Goal: Task Accomplishment & Management: Use online tool/utility

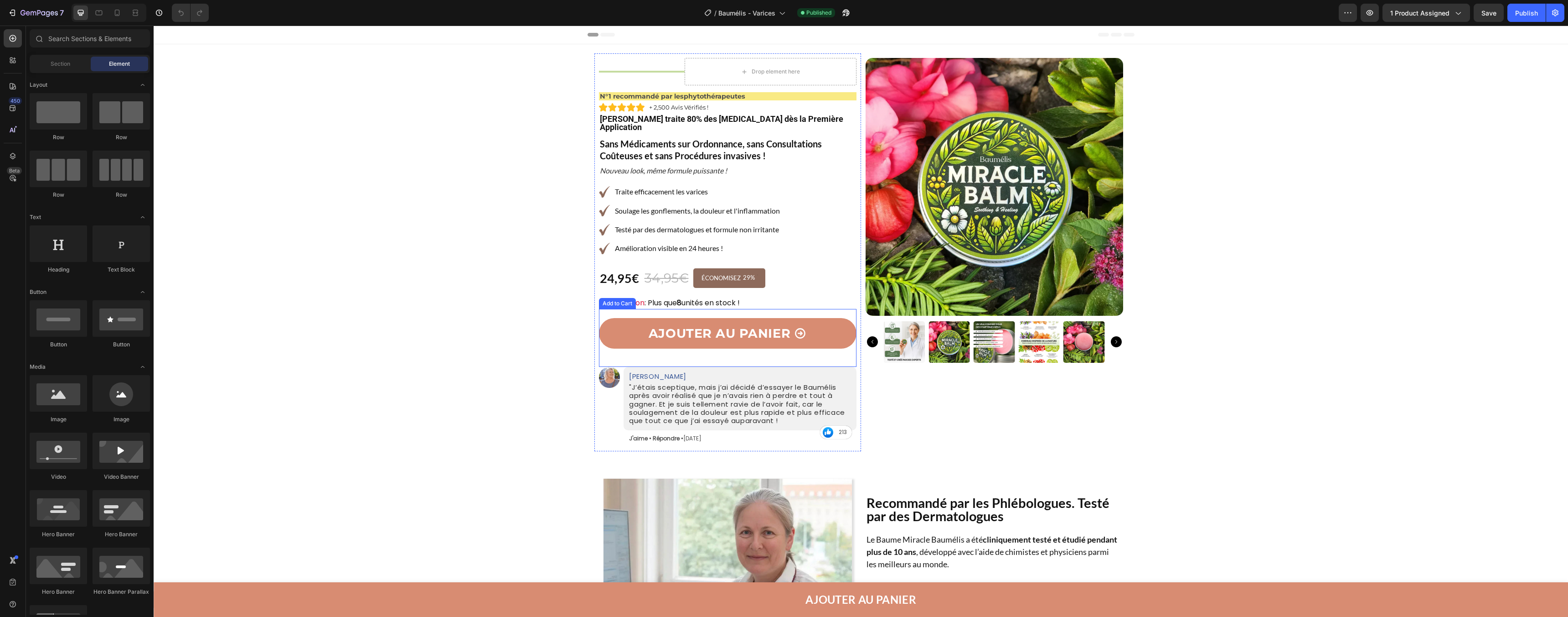
click at [757, 334] on button "AJOUTER AU PANIER" at bounding box center [728, 334] width 258 height 31
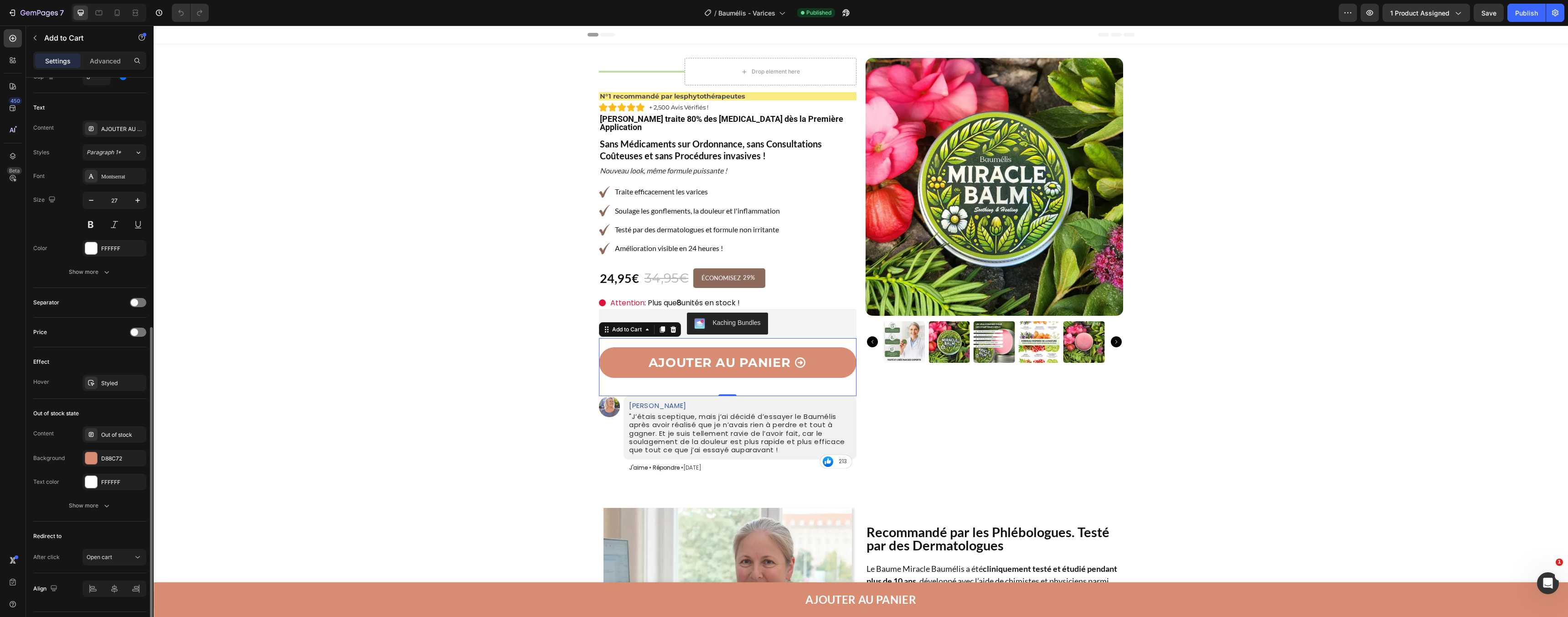
scroll to position [484, 0]
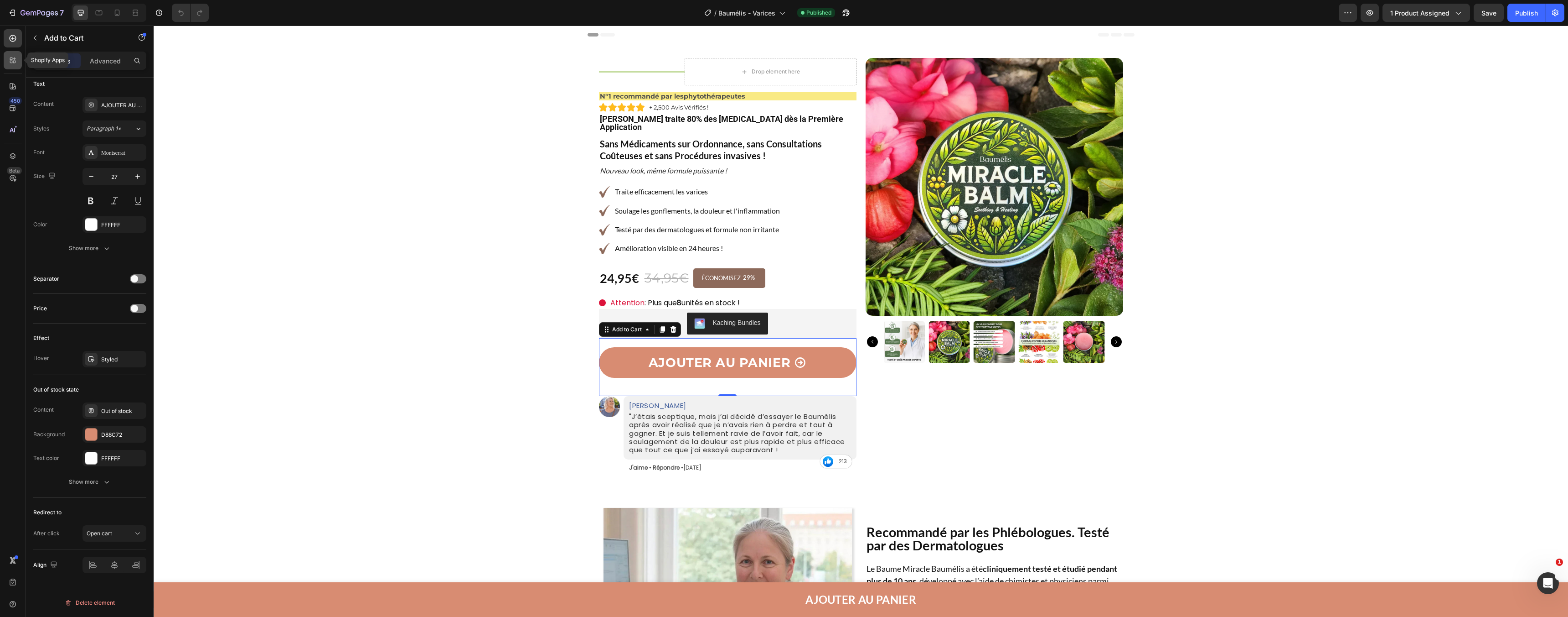
click at [14, 62] on icon at bounding box center [13, 60] width 9 height 9
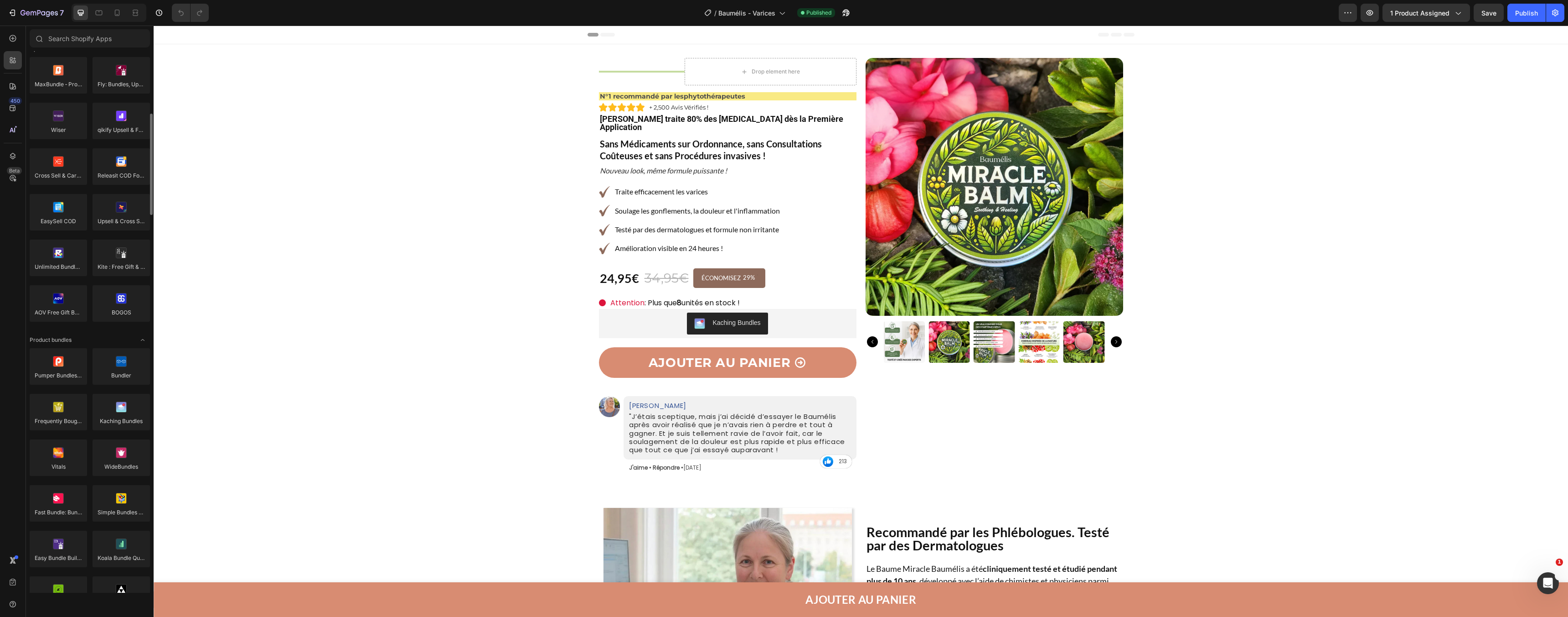
scroll to position [0, 0]
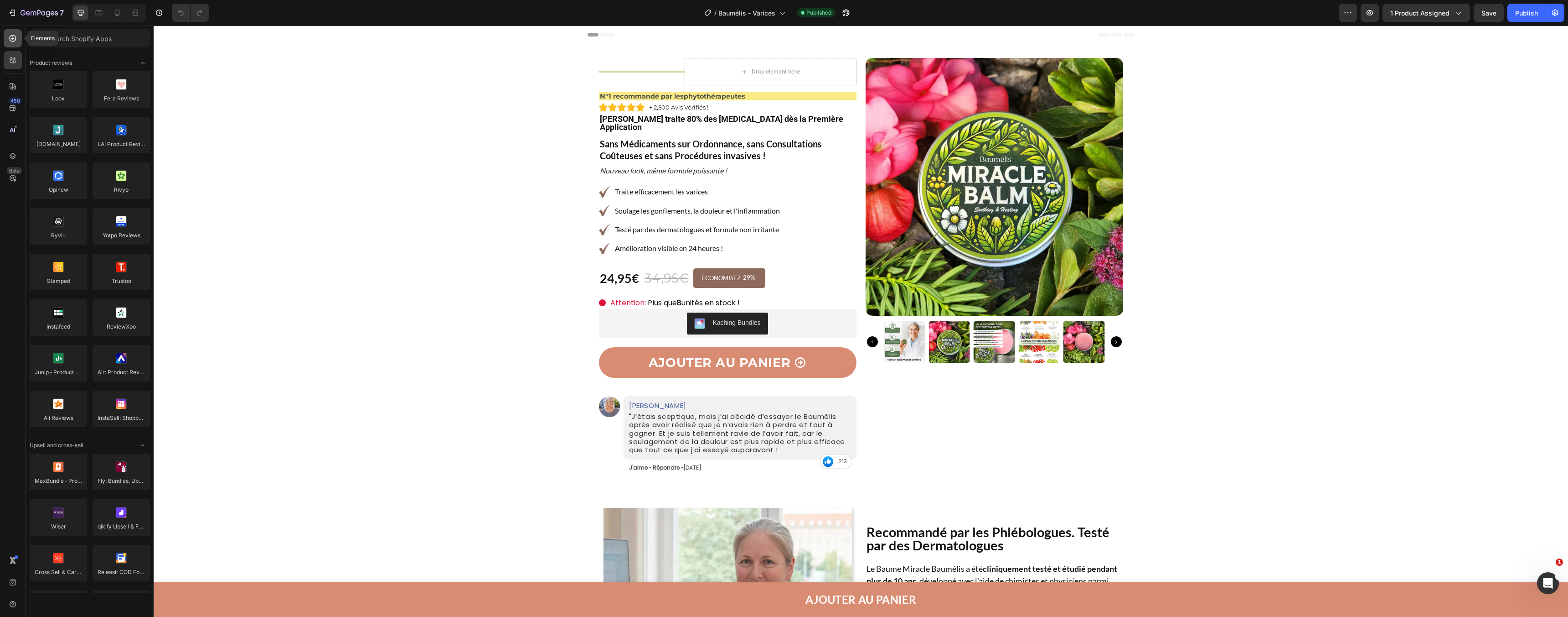
click at [11, 41] on icon at bounding box center [13, 38] width 7 height 7
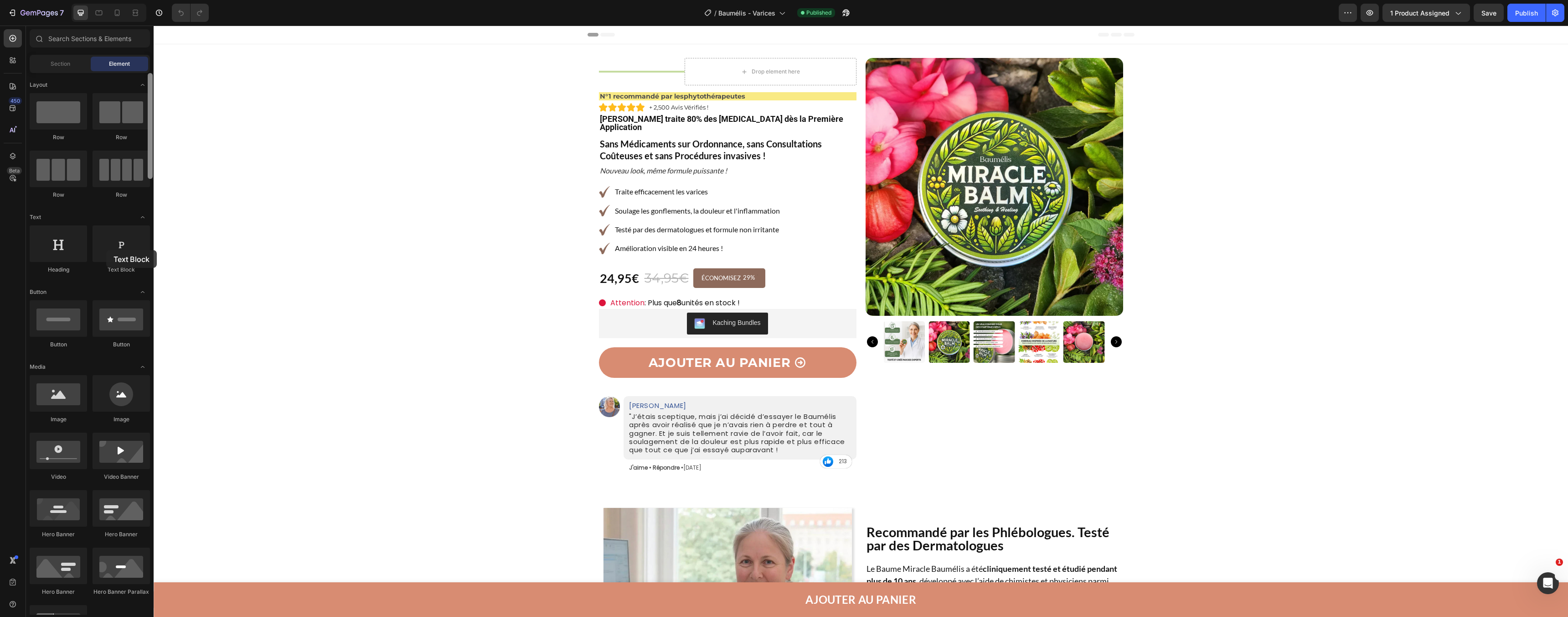
drag, startPoint x: 106, startPoint y: 250, endPoint x: 147, endPoint y: 257, distance: 41.6
click at [147, 257] on div "Layout Row Row Row Row Text Heading Text Block Button Button Button Media Image…" at bounding box center [90, 344] width 128 height 541
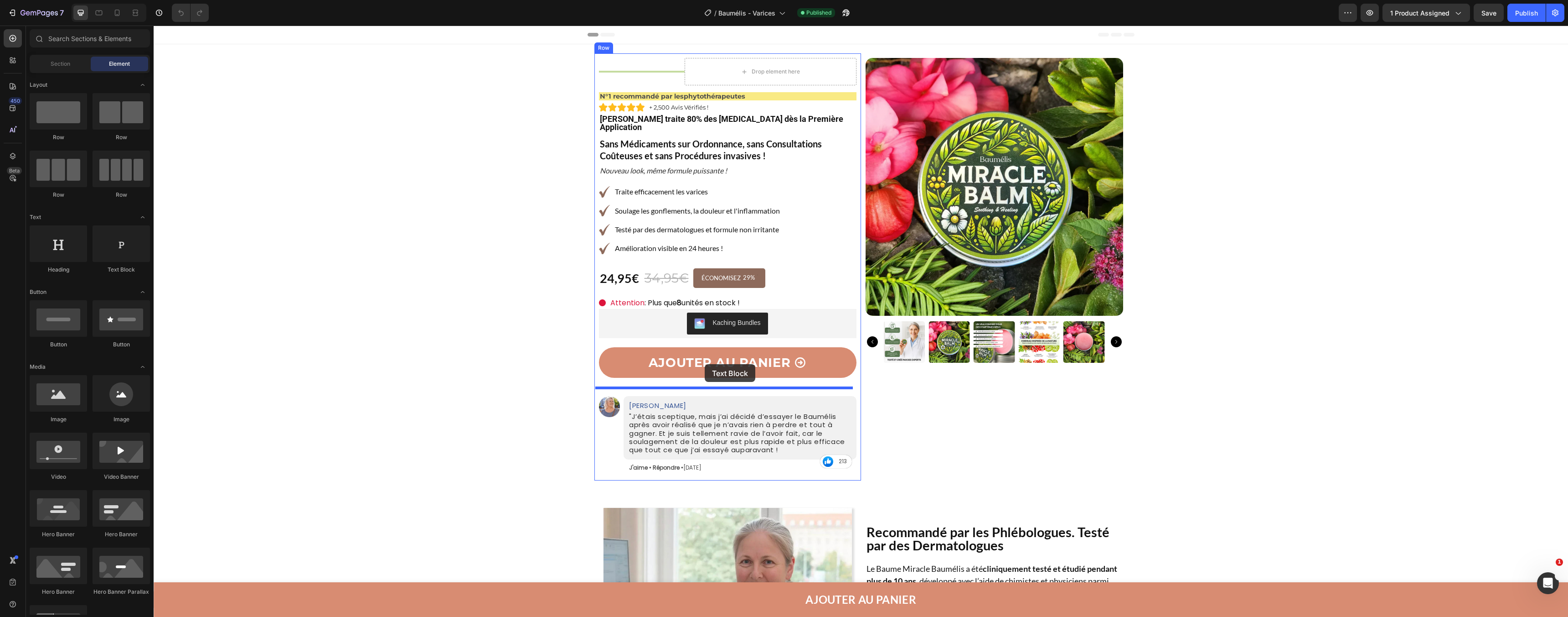
drag, startPoint x: 279, startPoint y: 277, endPoint x: 705, endPoint y: 364, distance: 434.8
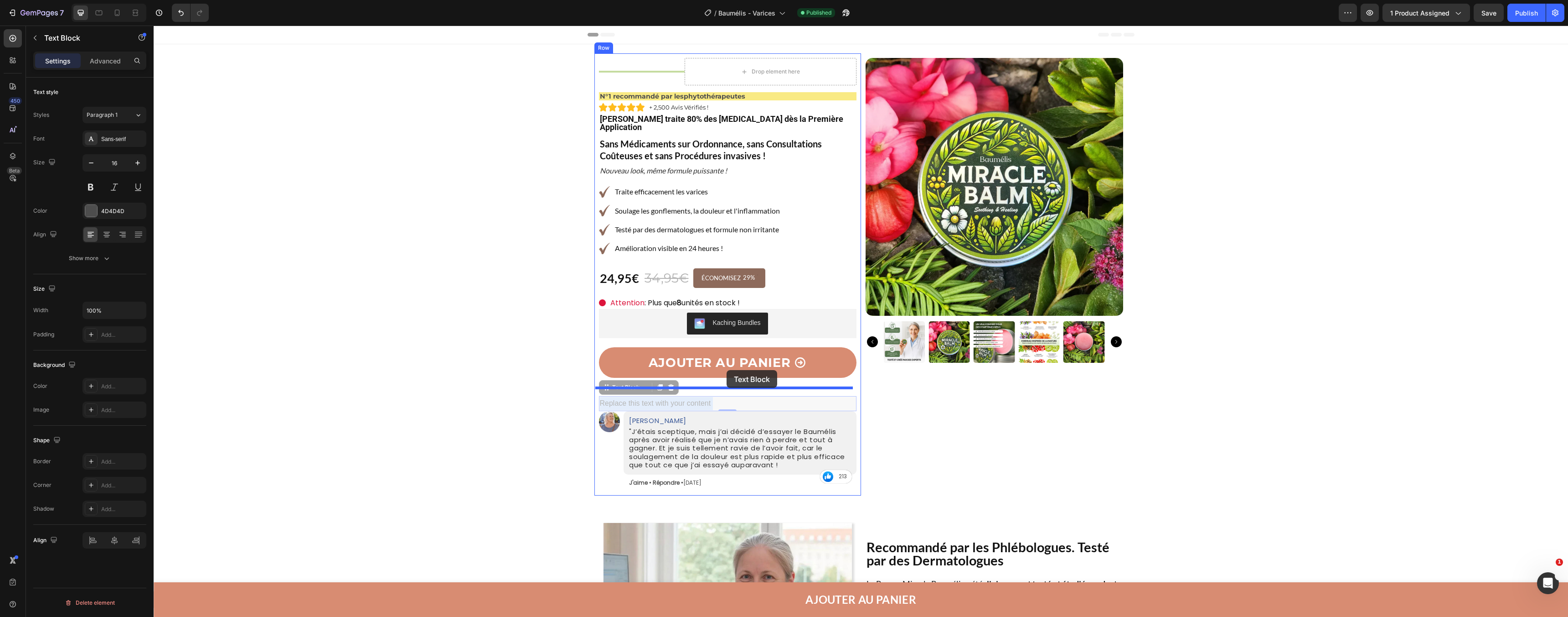
drag, startPoint x: 725, startPoint y: 396, endPoint x: 725, endPoint y: 367, distance: 29.0
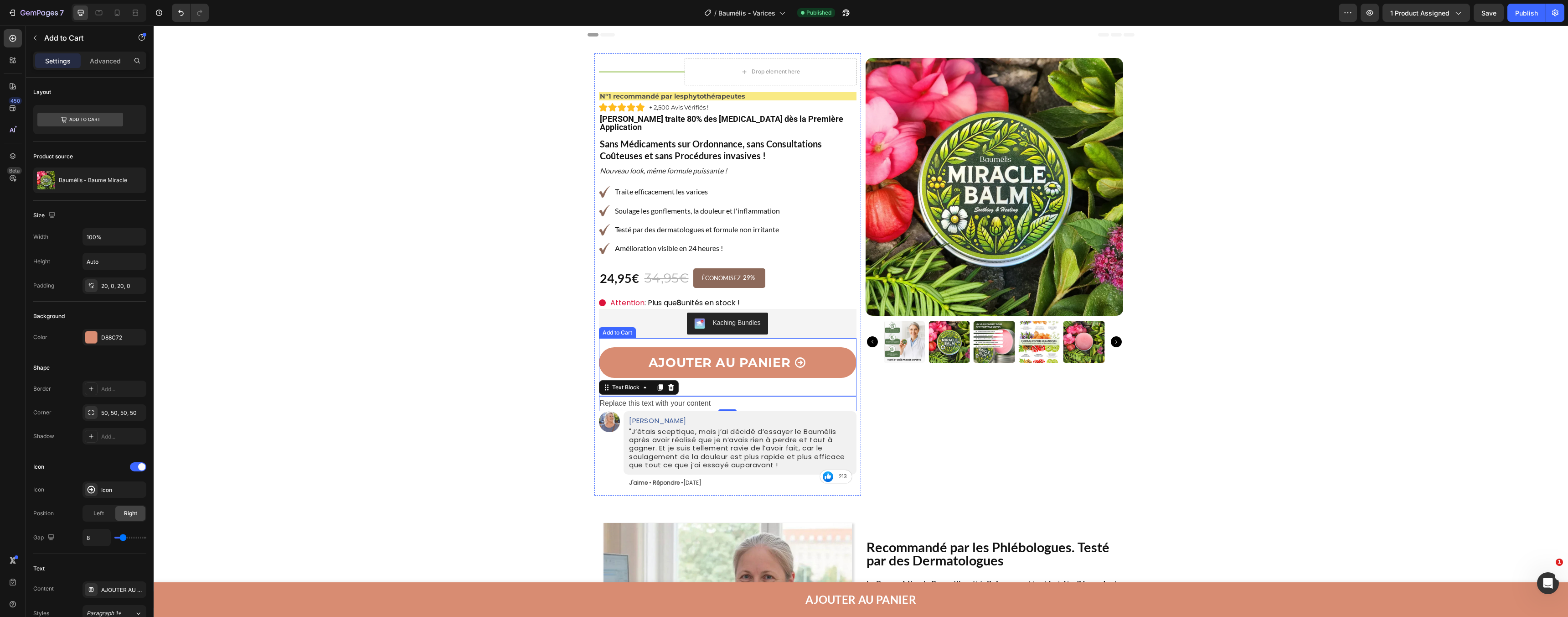
click at [720, 370] on div "AJOUTER AU PANIER Add to Cart" at bounding box center [728, 367] width 258 height 58
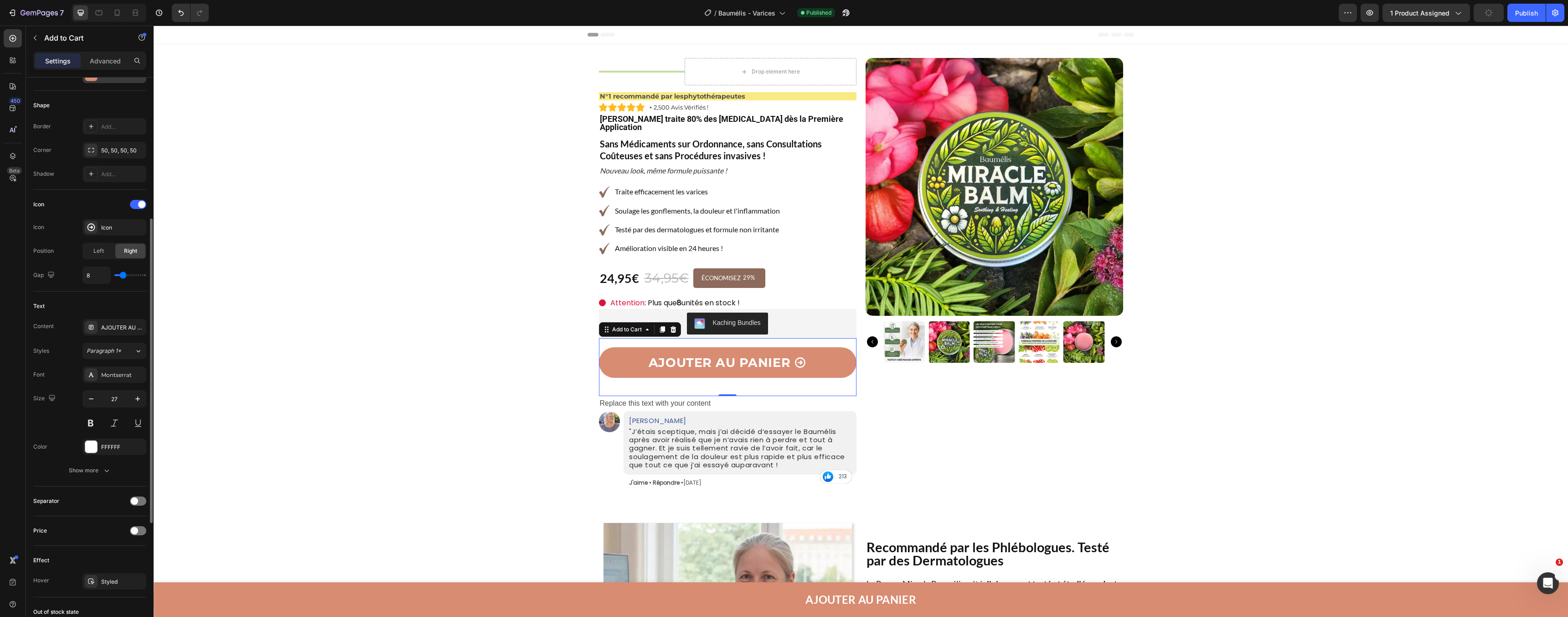
scroll to position [191, 0]
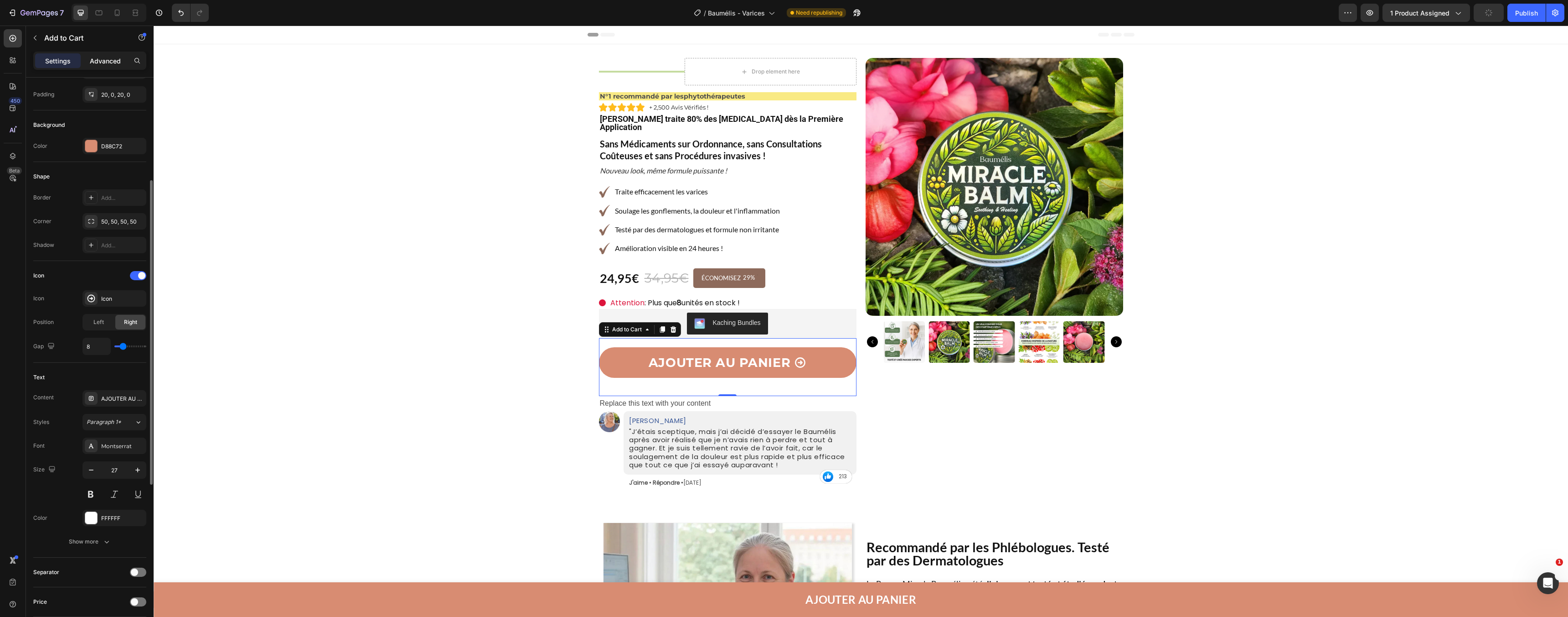
click at [109, 62] on p "Advanced" at bounding box center [105, 61] width 31 height 9
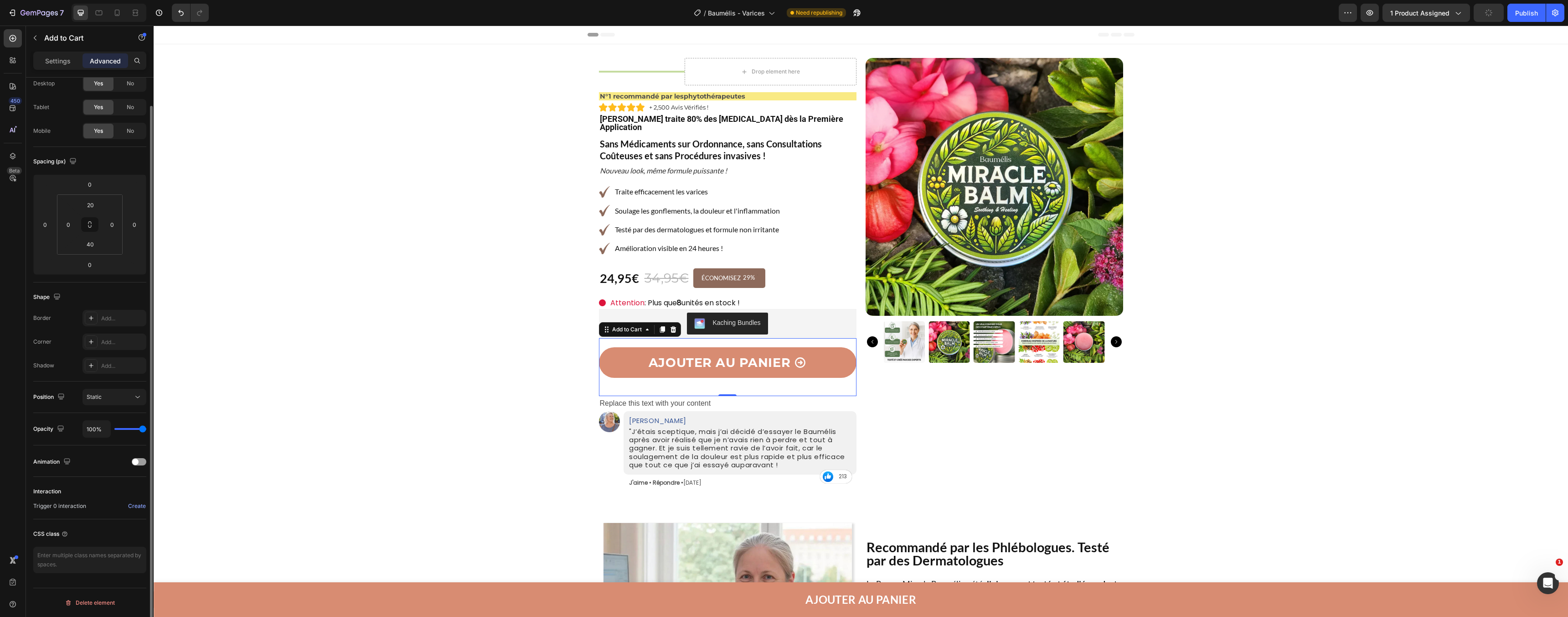
scroll to position [29, 0]
click at [94, 245] on input "40" at bounding box center [90, 244] width 18 height 13
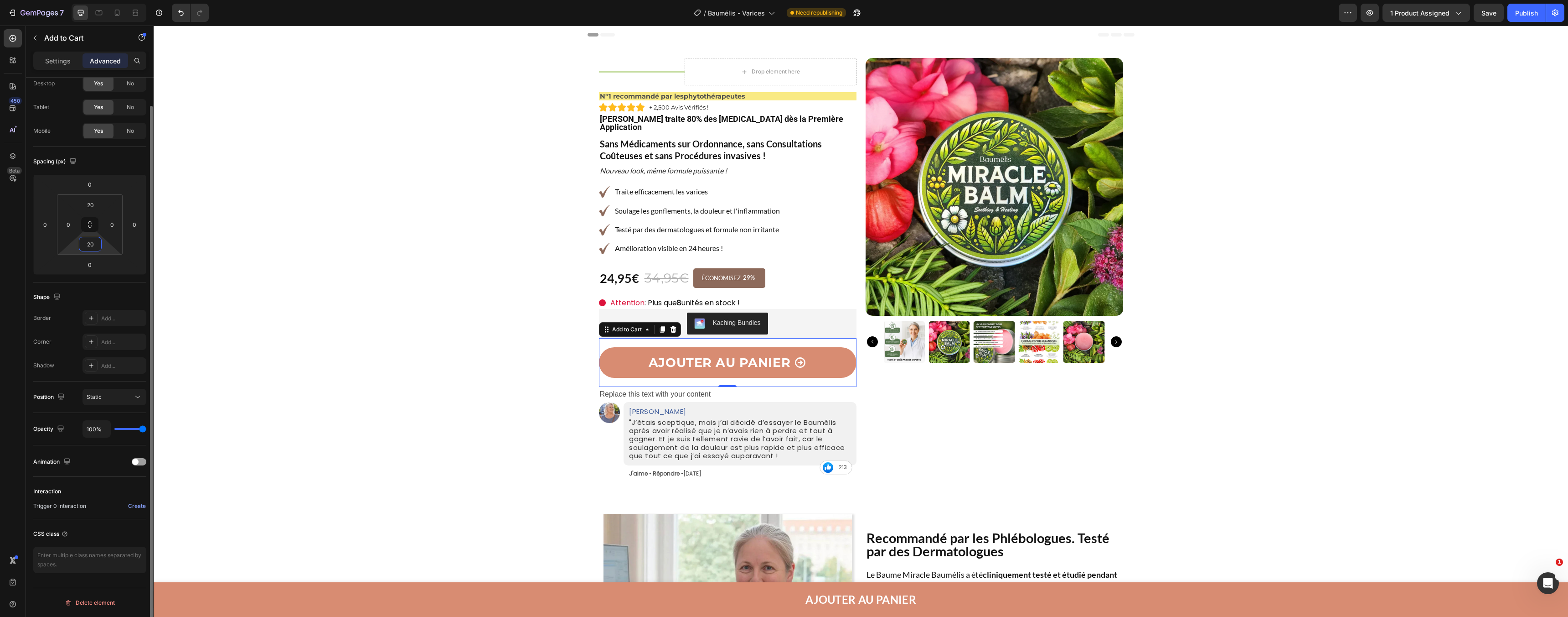
type input "2"
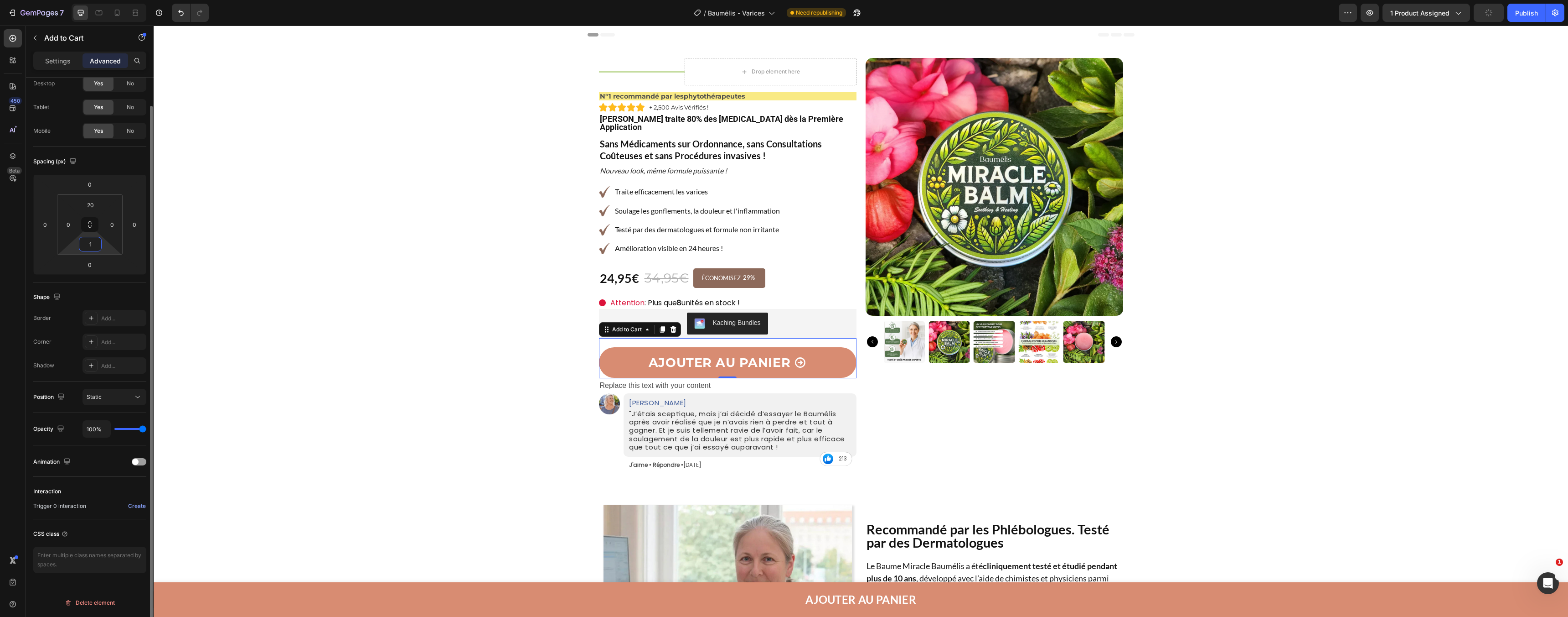
type input "10"
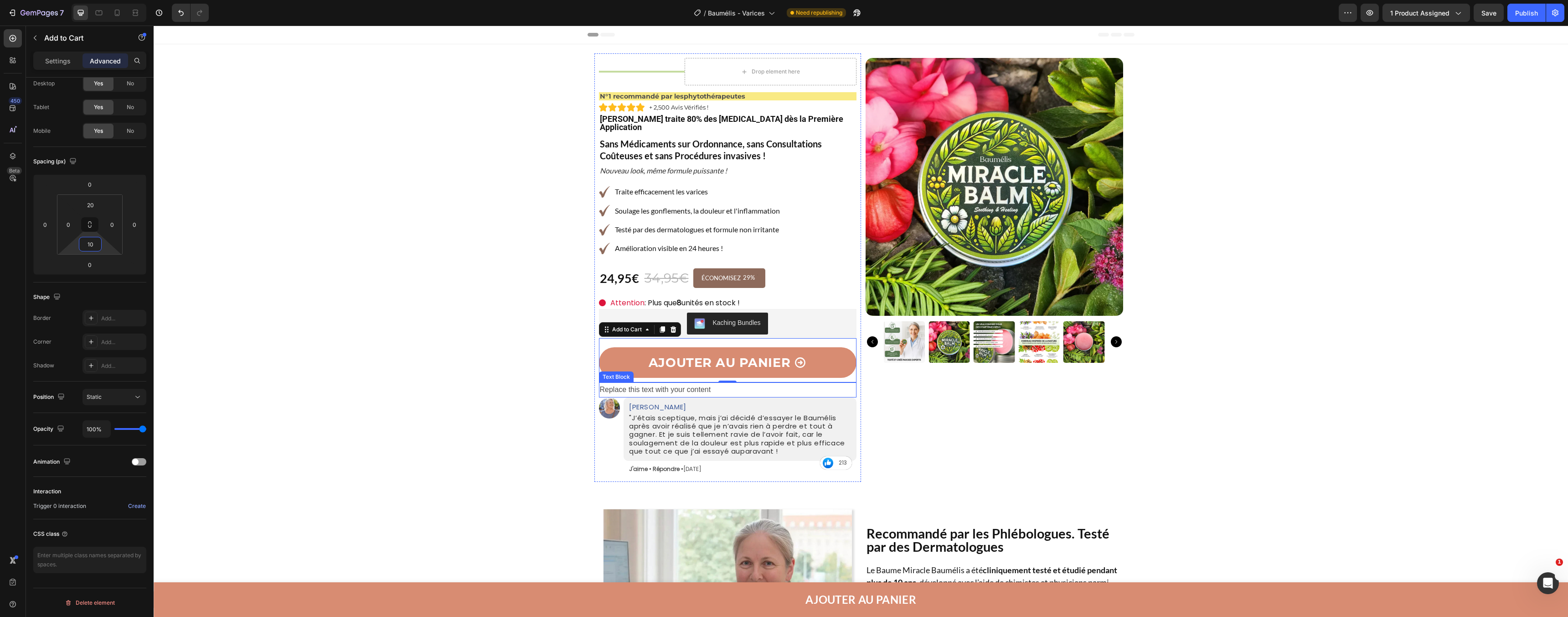
click at [676, 383] on p "Replace this text with your content" at bounding box center [728, 390] width 256 height 13
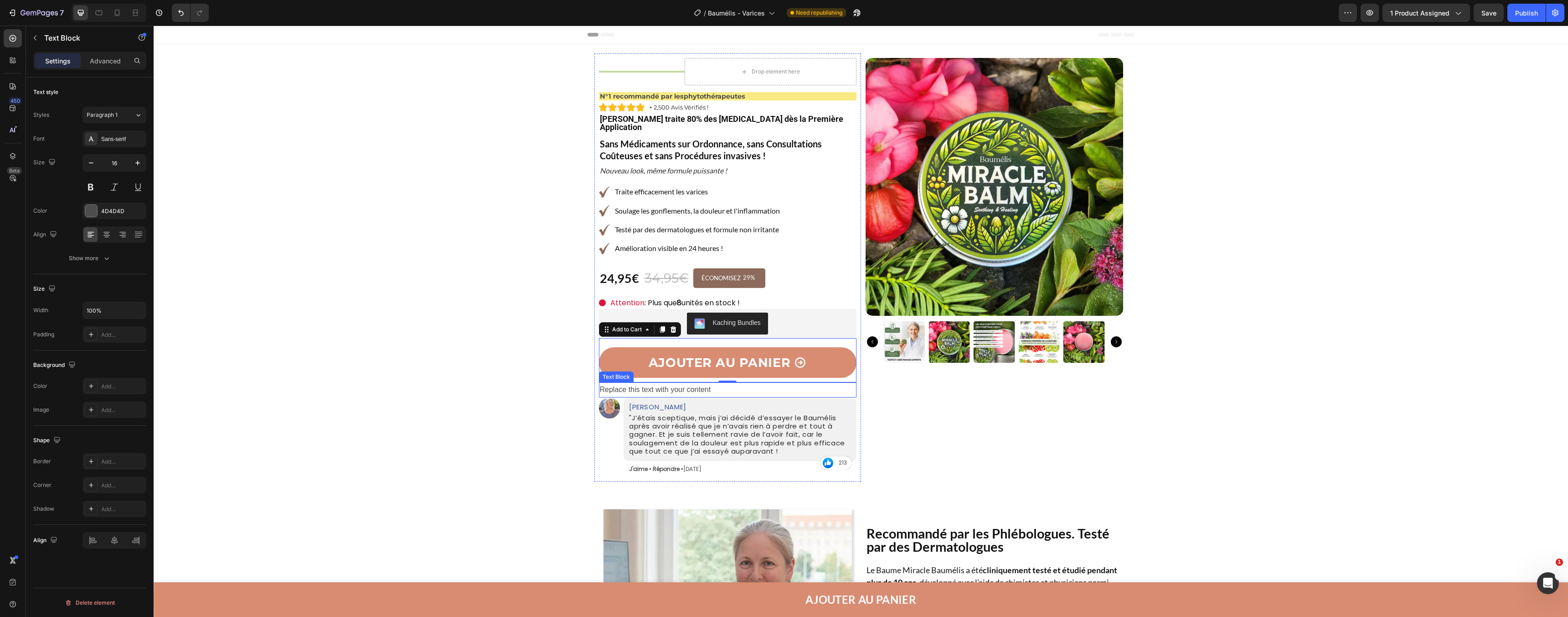
scroll to position [0, 0]
click at [716, 383] on p "Garantie satisfait ou remboursé sous 30 jours Replace this text with your conte…" at bounding box center [728, 390] width 256 height 13
drag, startPoint x: 716, startPoint y: 381, endPoint x: 838, endPoint y: 383, distance: 122.0
click at [838, 383] on p "Garantie satisfait ou remboursé sous 30 jours Replace this text with your conte…" at bounding box center [728, 390] width 256 height 13
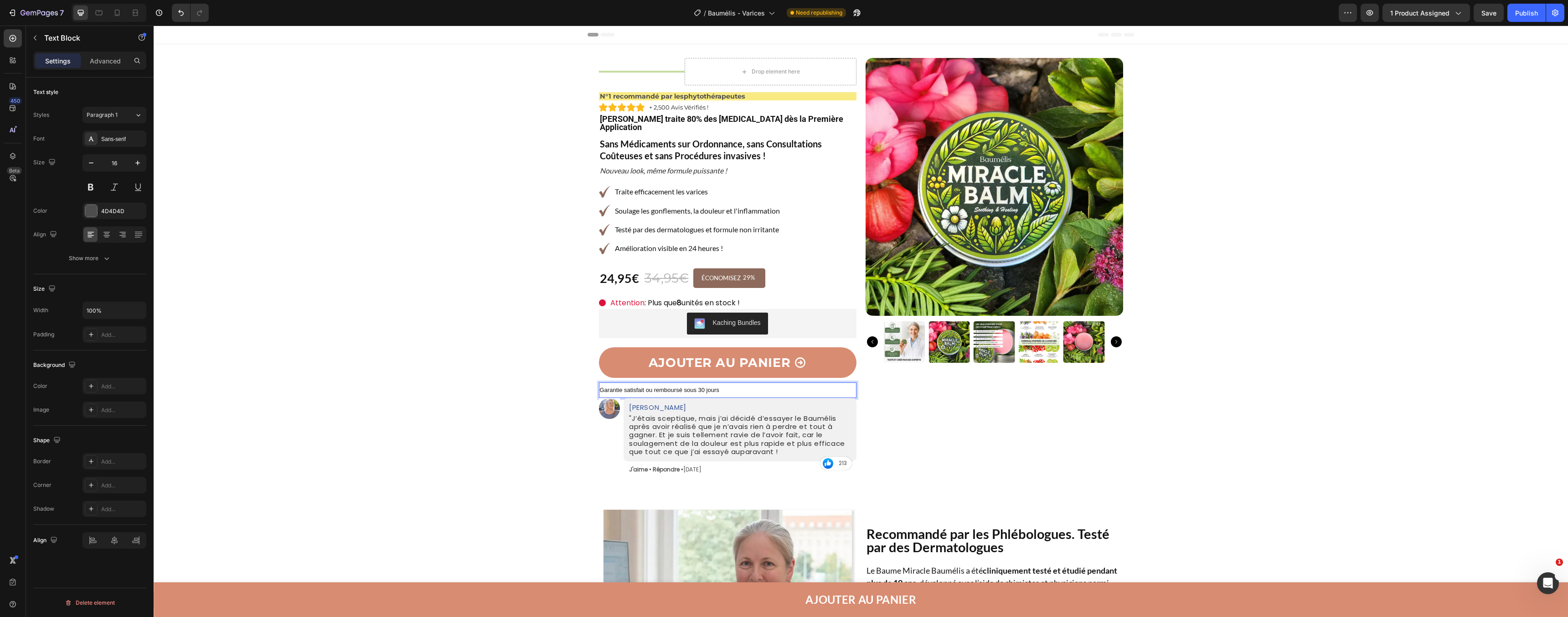
click at [698, 387] on span "Garantie satisfait ou remboursé sous 30 jours" at bounding box center [659, 390] width 119 height 7
click at [700, 387] on span "Garantie satisfait ou remboursé sous 30 jours" at bounding box center [659, 390] width 119 height 7
click at [698, 414] on p ""J’étais sceptique, mais j’ai décidé d’essayer le Baumélis après avoir réalisé …" at bounding box center [740, 435] width 222 height 42
click at [677, 383] on p "Garantie satisfait ou remboursé sous 60 jours" at bounding box center [728, 390] width 256 height 13
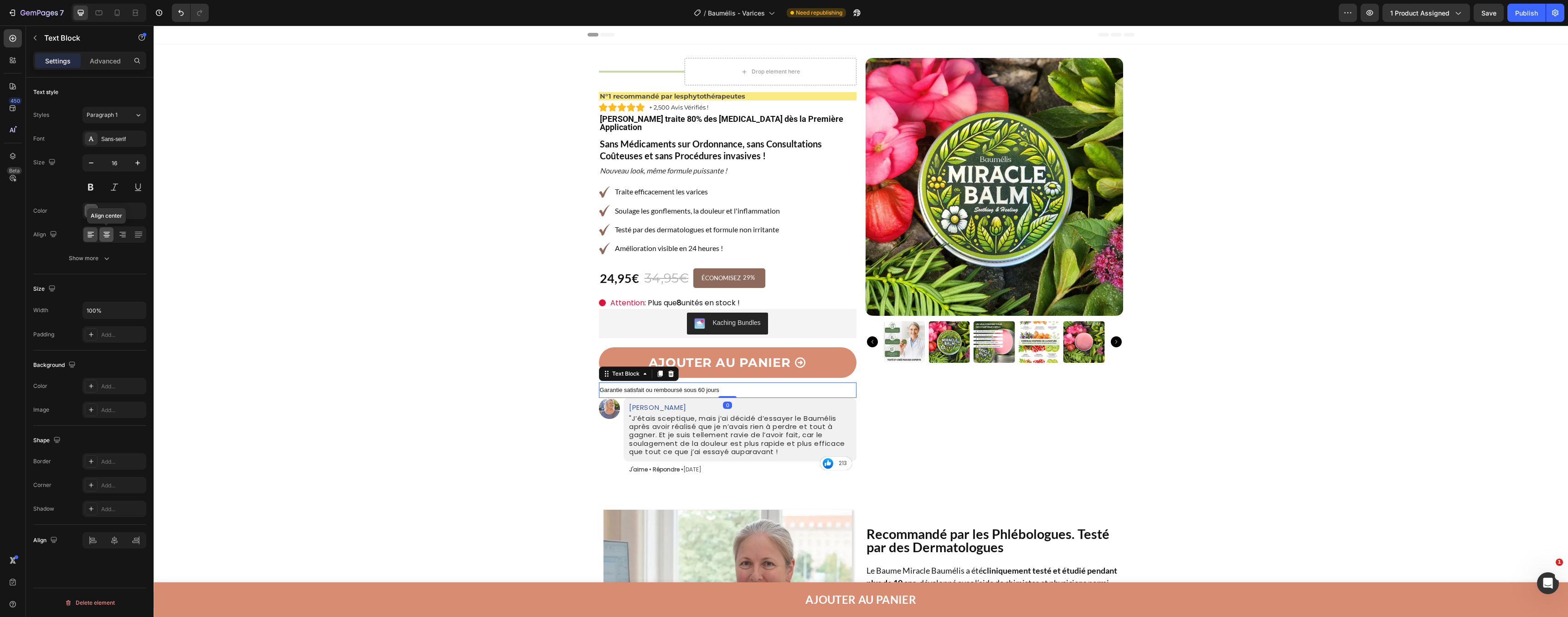
click at [106, 236] on icon at bounding box center [106, 236] width 5 height 1
click at [92, 206] on div at bounding box center [91, 211] width 12 height 12
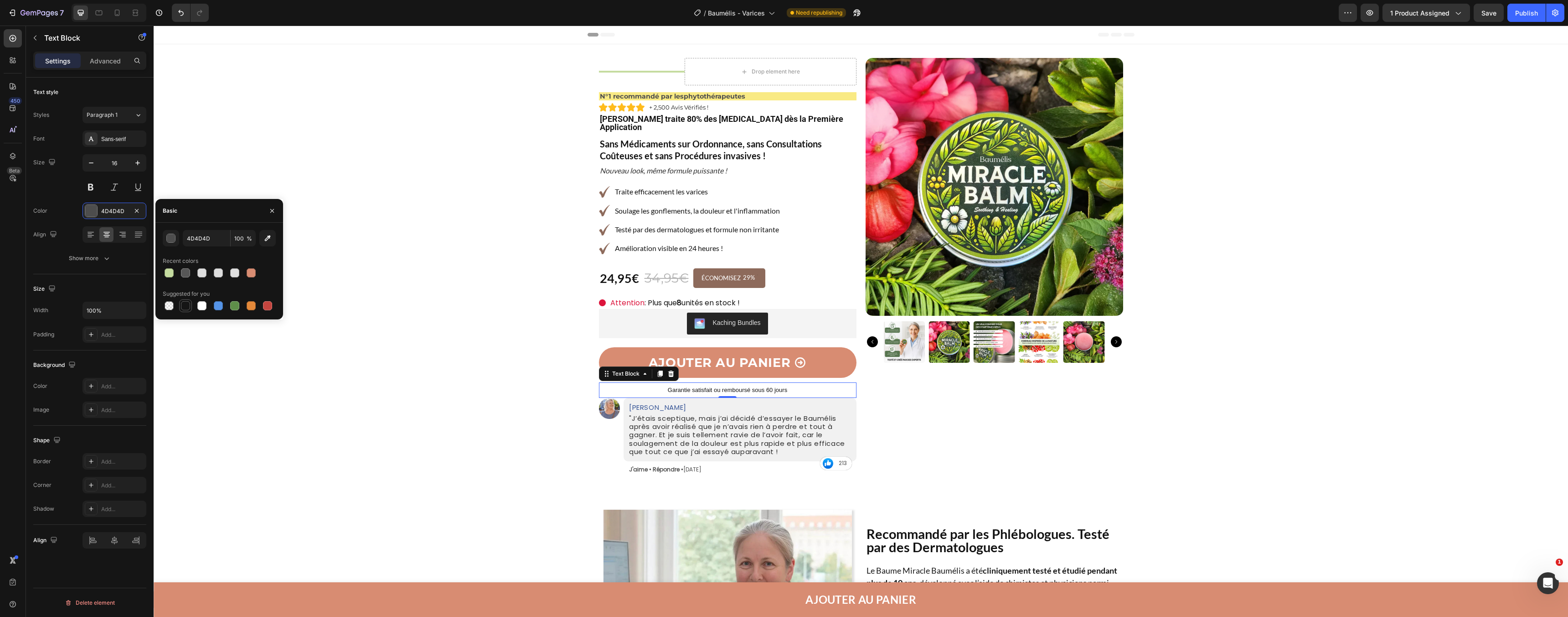
click at [185, 309] on div at bounding box center [185, 305] width 9 height 9
click at [86, 207] on div at bounding box center [91, 211] width 12 height 12
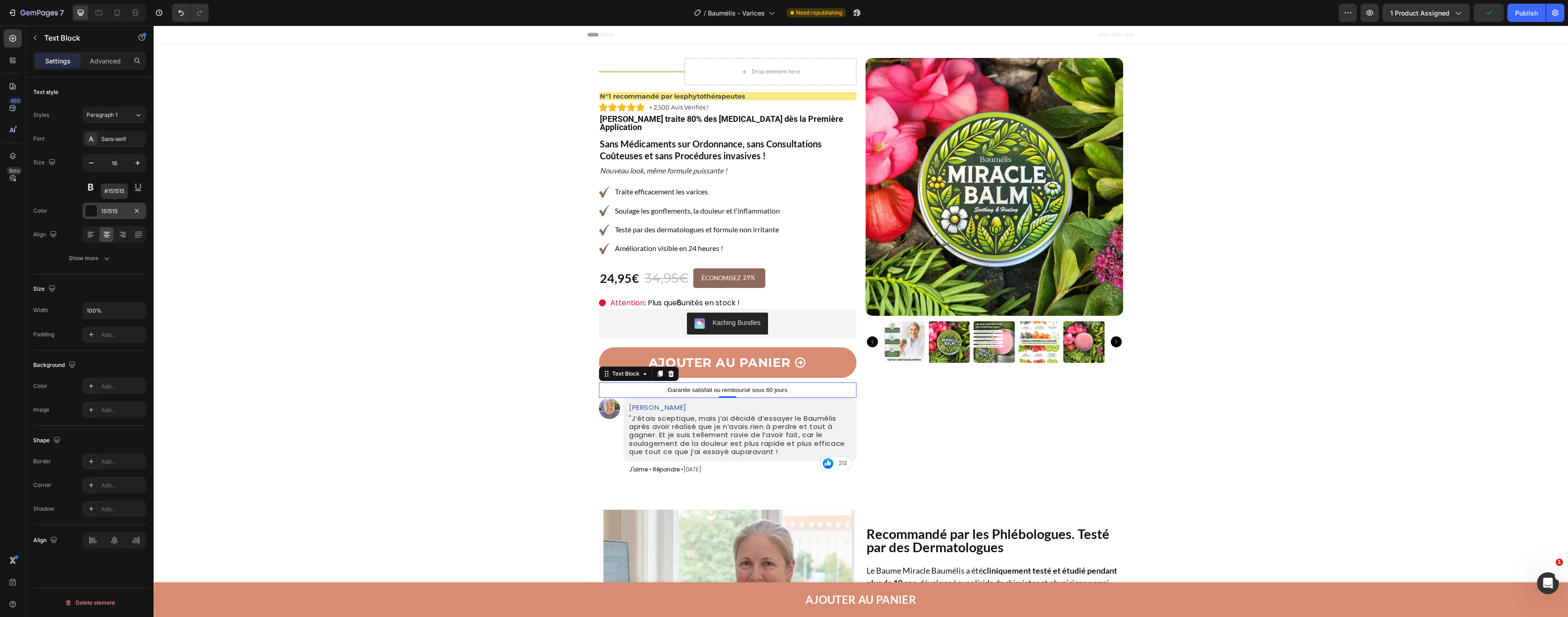
click at [92, 214] on div at bounding box center [91, 211] width 12 height 12
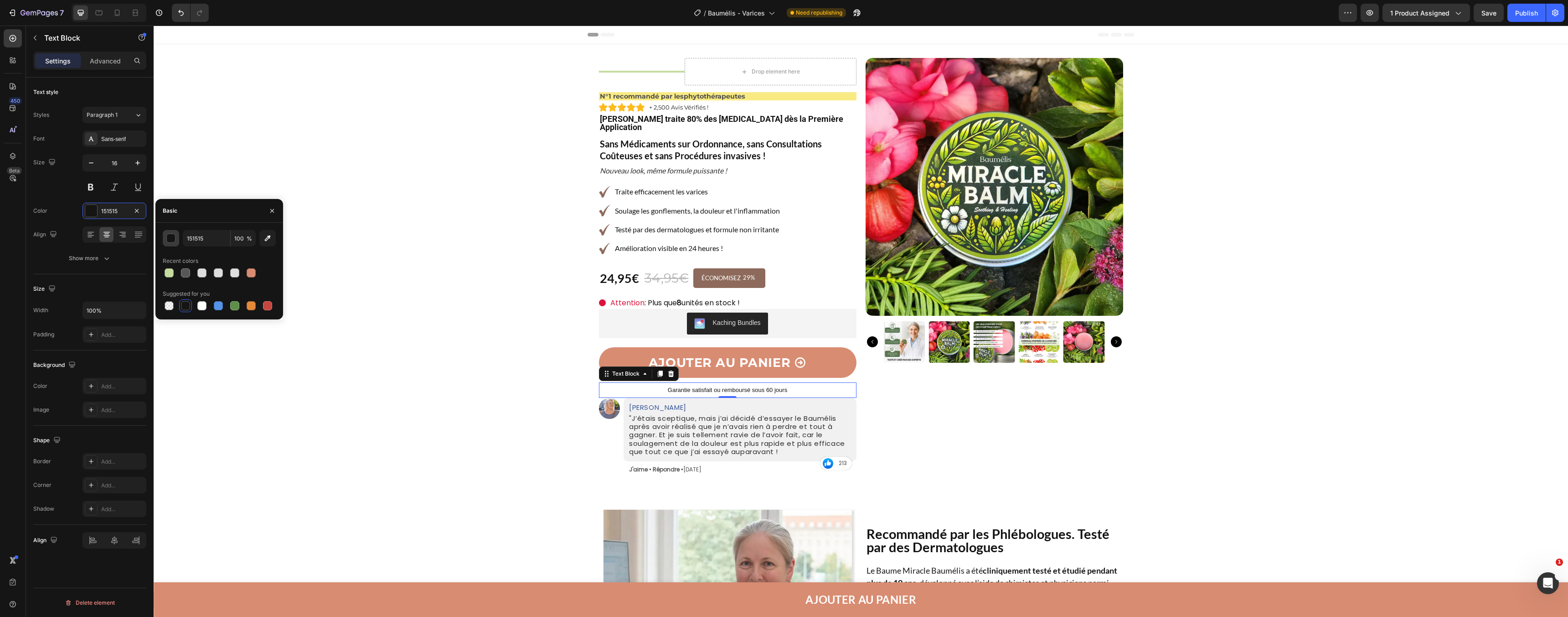
click at [175, 236] on div "button" at bounding box center [171, 238] width 9 height 9
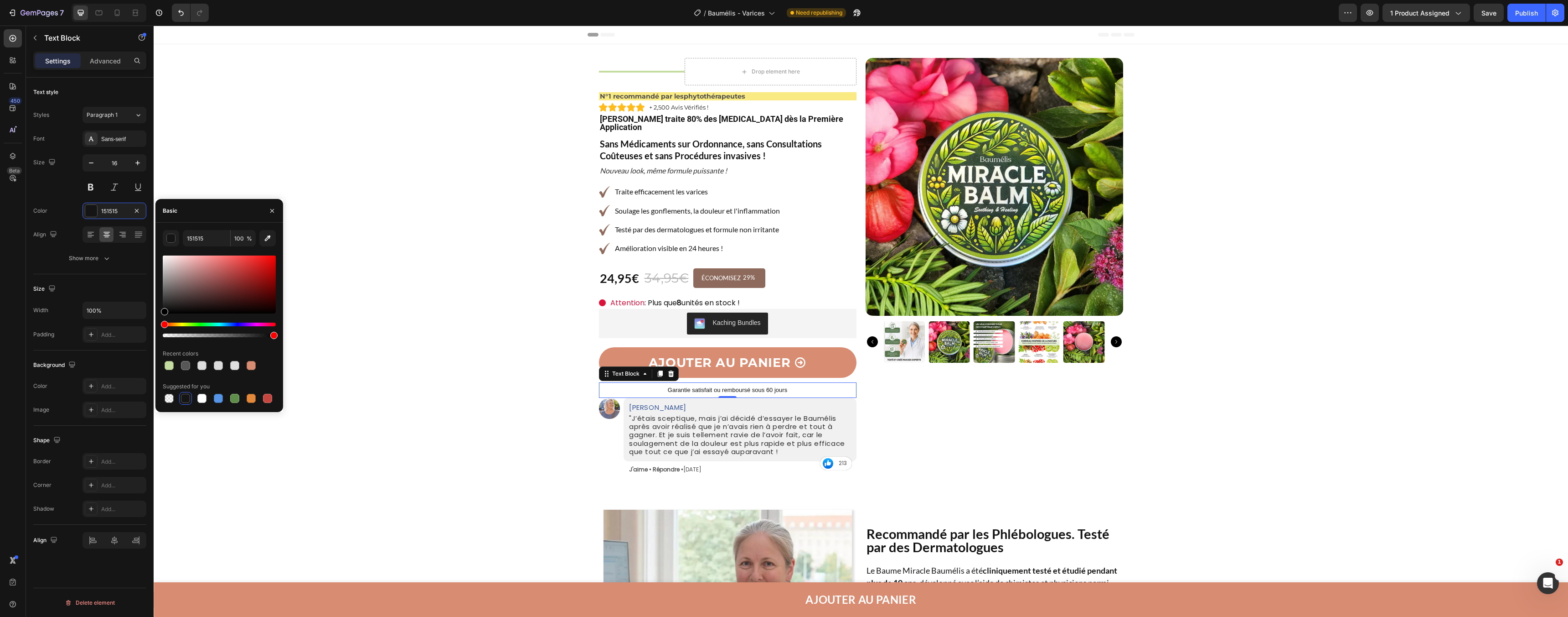
drag, startPoint x: 206, startPoint y: 287, endPoint x: 153, endPoint y: 324, distance: 64.6
click at [153, 324] on div "450 Beta Sections(18) Elements(84) Section Element Hero Section Product Detail …" at bounding box center [76, 321] width 153 height 592
type input "000000"
click at [133, 163] on icon "button" at bounding box center [138, 163] width 9 height 9
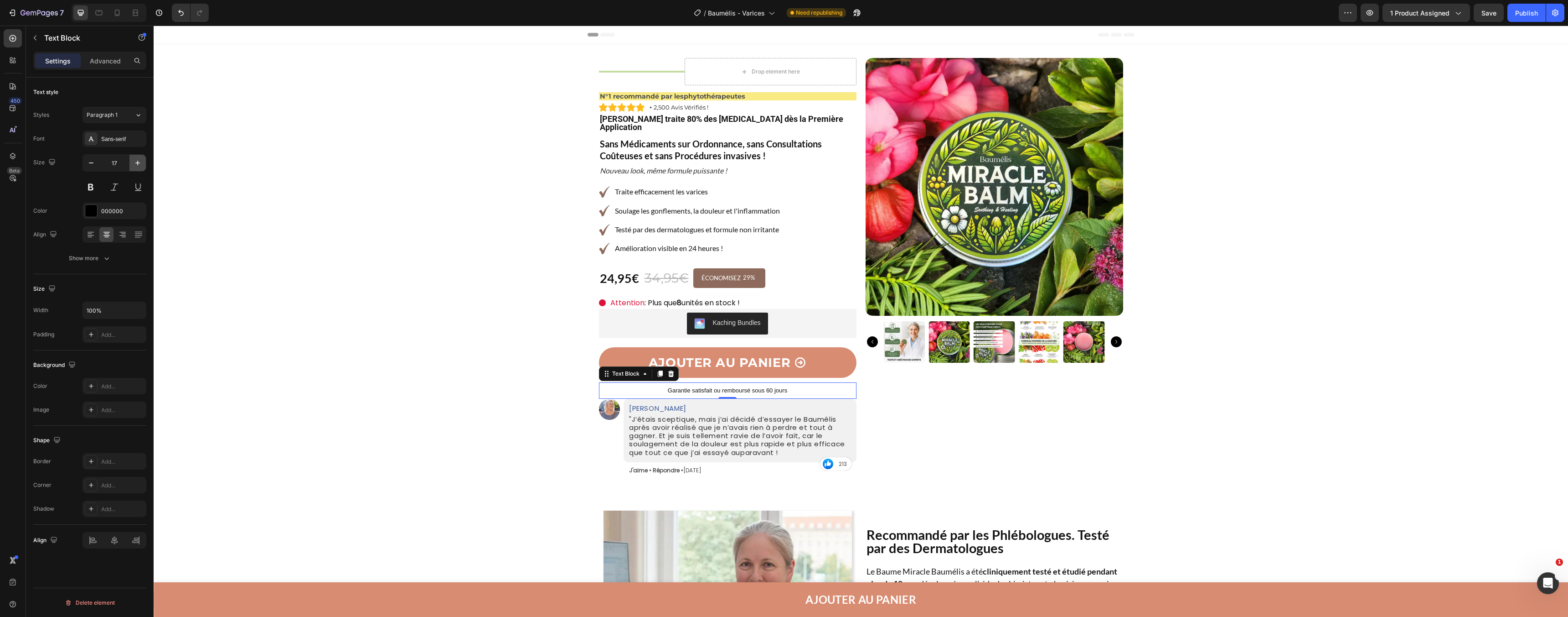
click at [133, 163] on icon "button" at bounding box center [138, 163] width 9 height 9
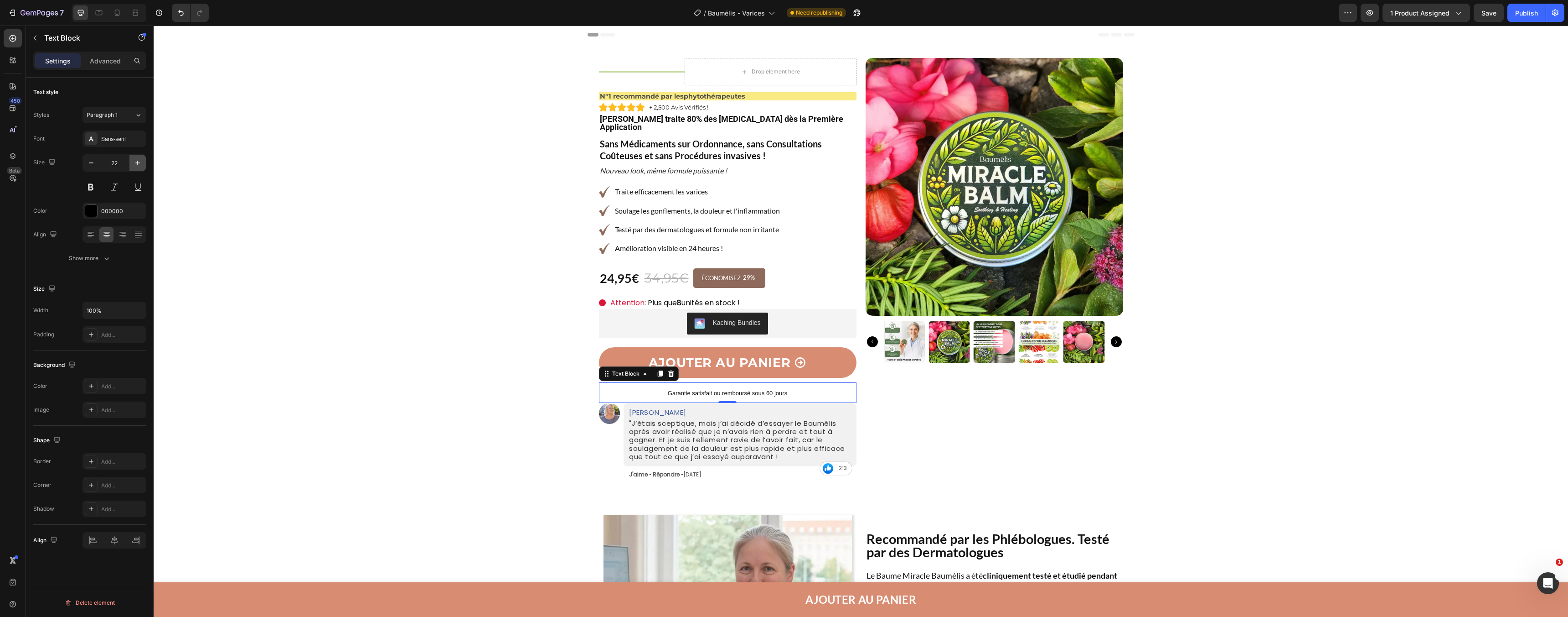
click at [133, 163] on icon "button" at bounding box center [138, 163] width 9 height 9
click at [703, 391] on span "Garantie satisfait ou remboursé sous 60 jours" at bounding box center [728, 395] width 119 height 7
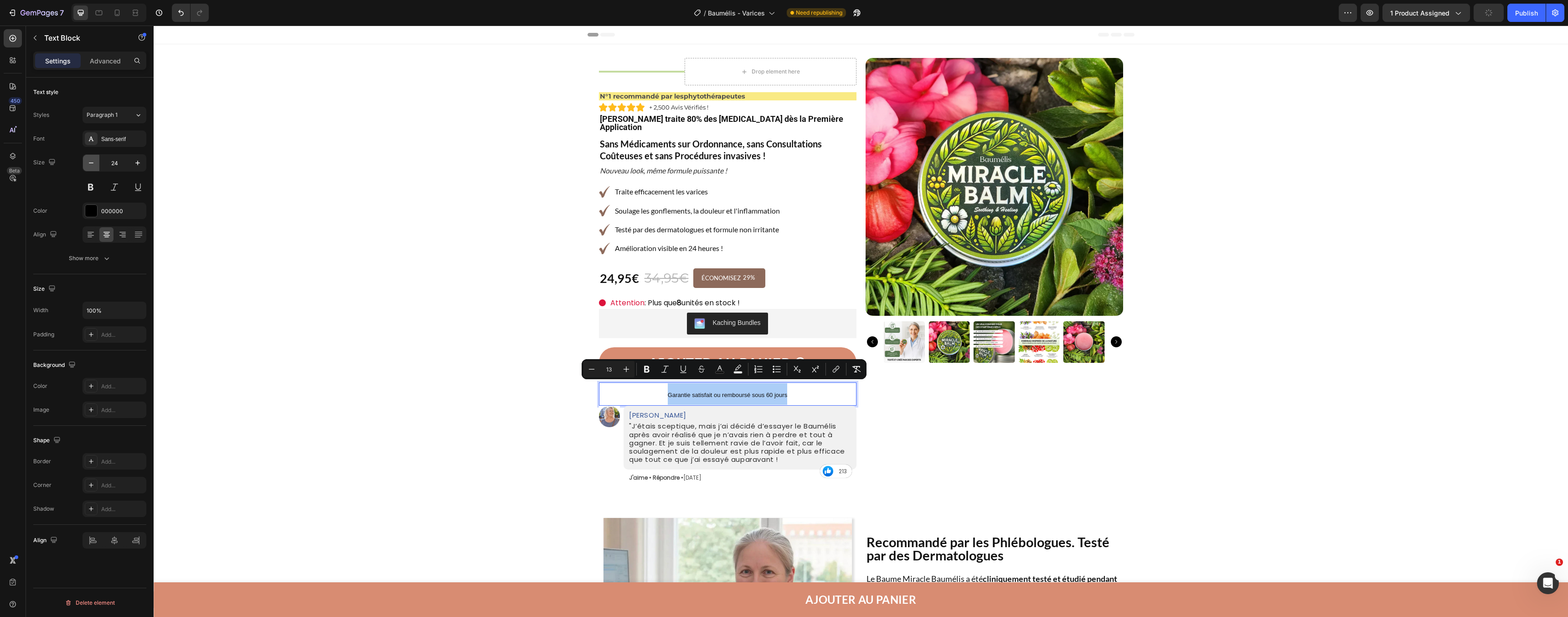
click at [89, 165] on icon "button" at bounding box center [91, 163] width 9 height 9
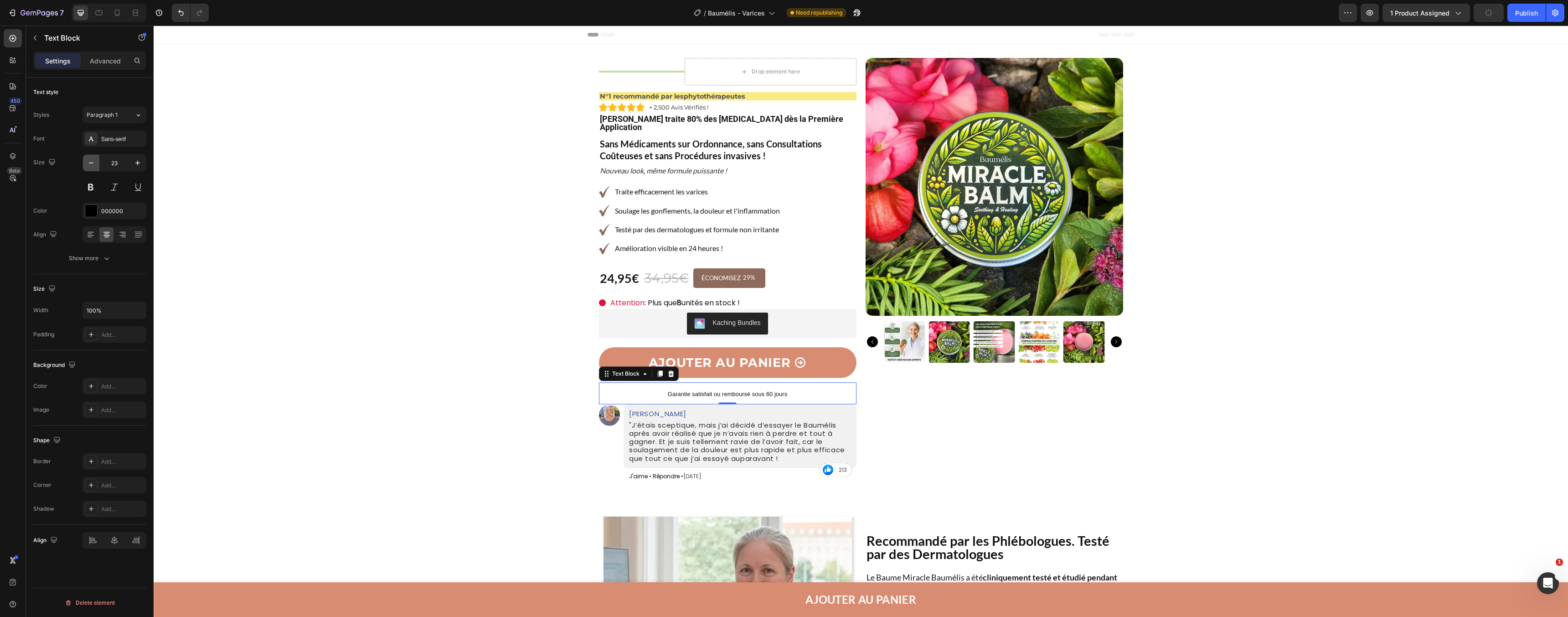
click at [89, 165] on icon "button" at bounding box center [91, 163] width 9 height 9
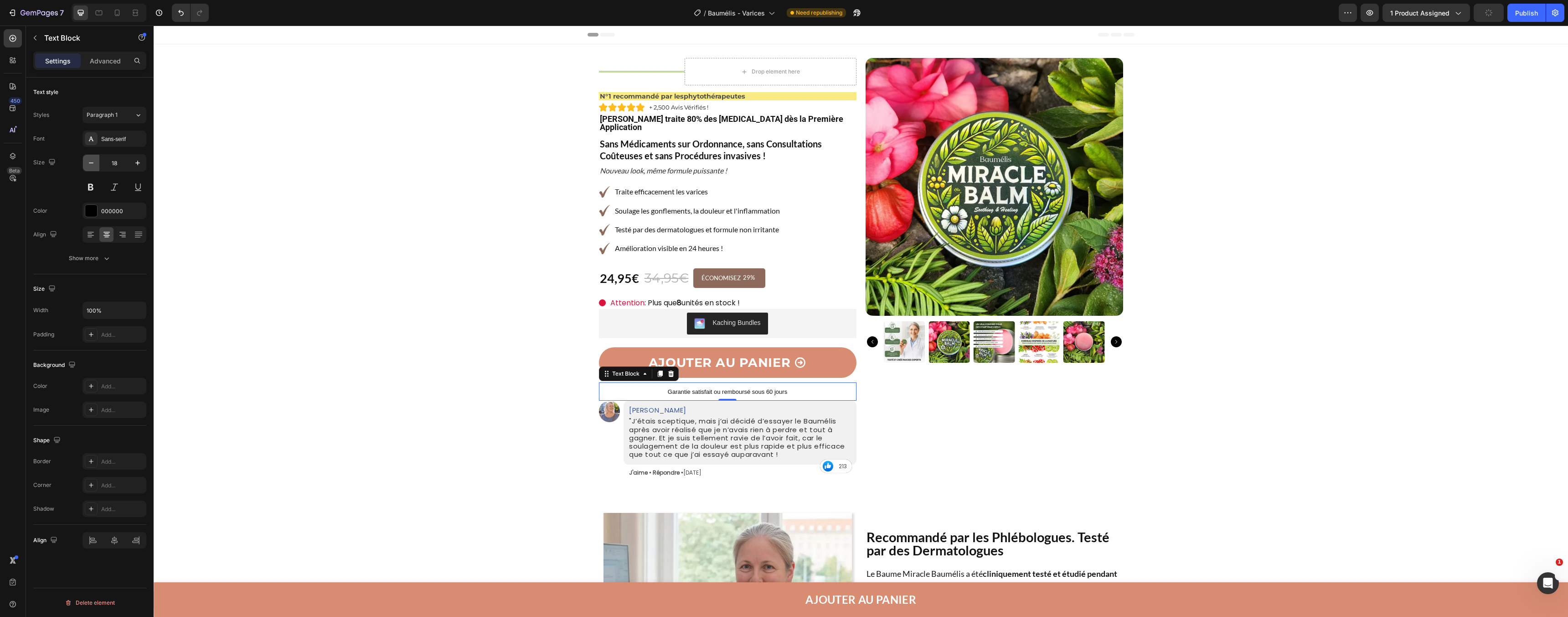
click at [89, 165] on icon "button" at bounding box center [91, 163] width 9 height 9
click at [102, 115] on span "Paragraph 1" at bounding box center [102, 115] width 31 height 8
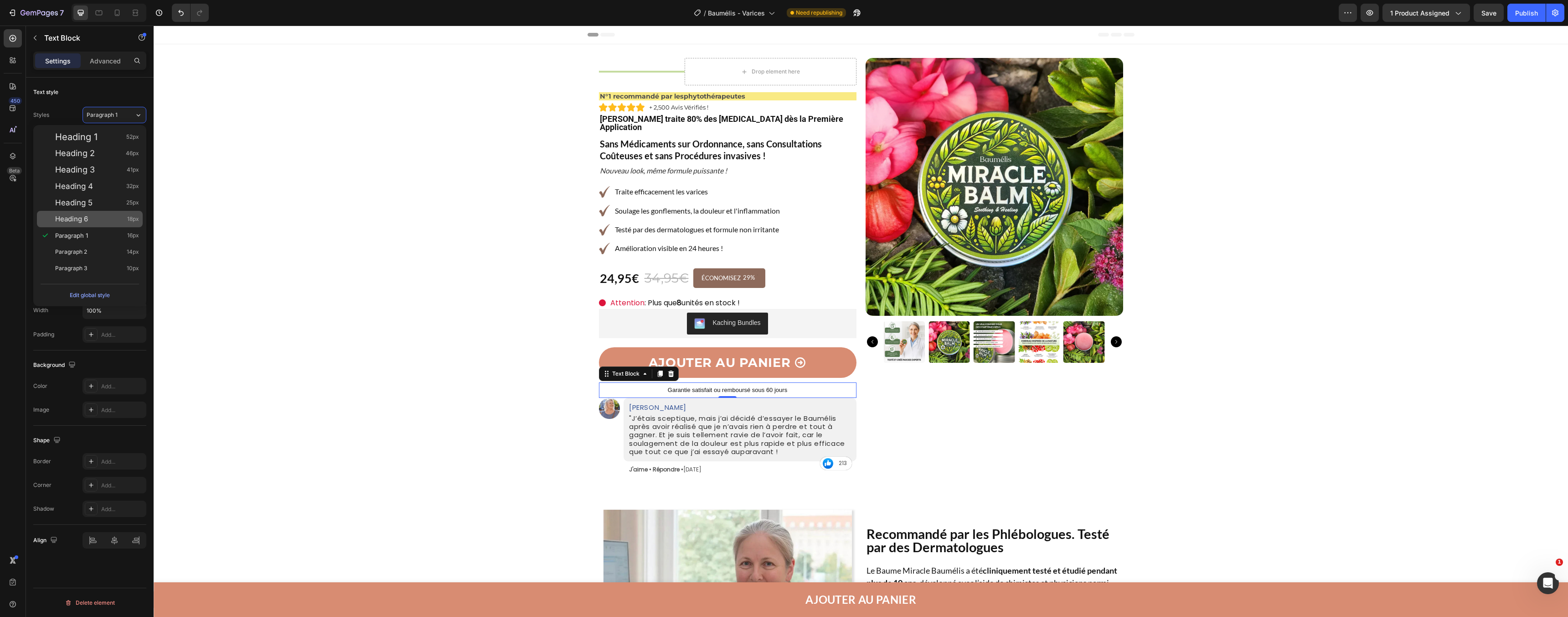
click at [84, 215] on span "Heading 6" at bounding box center [71, 219] width 33 height 9
type input "18"
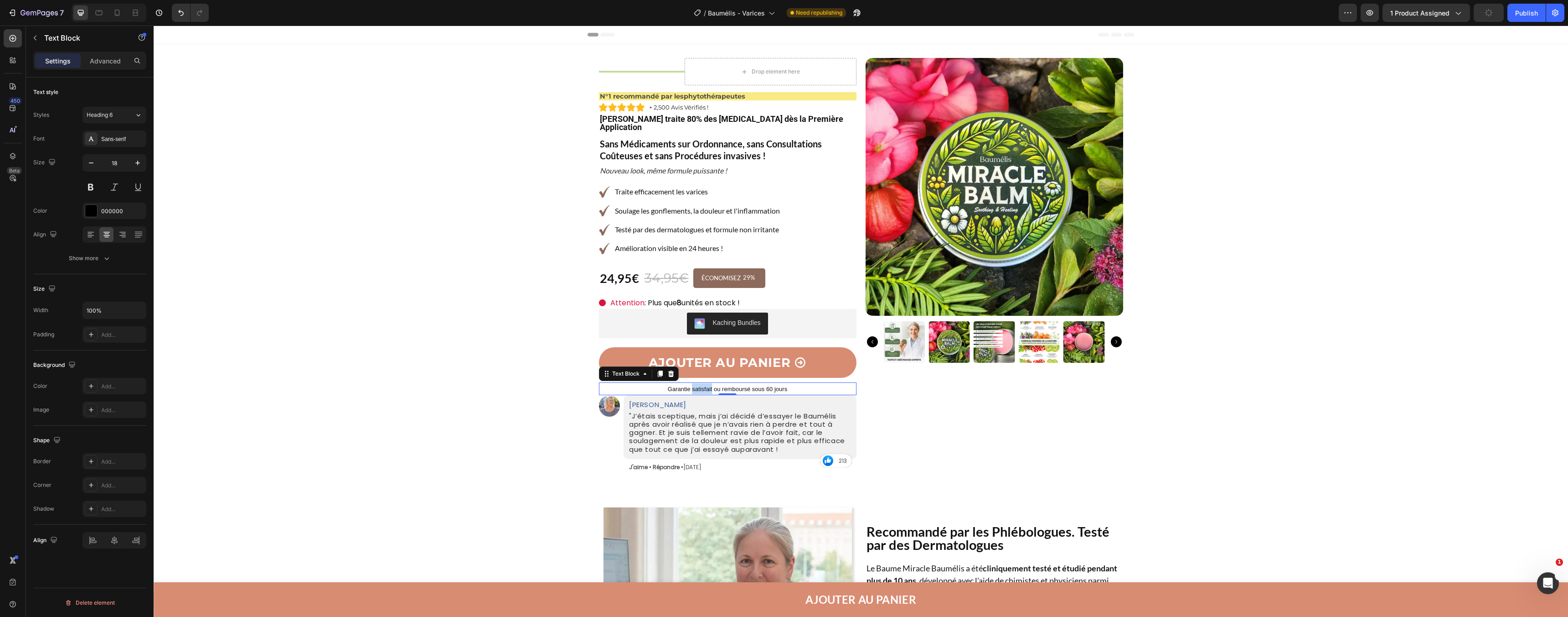
click at [694, 385] on span "Garantie satisfait ou remboursé sous 60 jours" at bounding box center [728, 389] width 119 height 7
click at [695, 385] on span "Garantie satisfait ou remboursé sous 60 jours" at bounding box center [728, 389] width 119 height 7
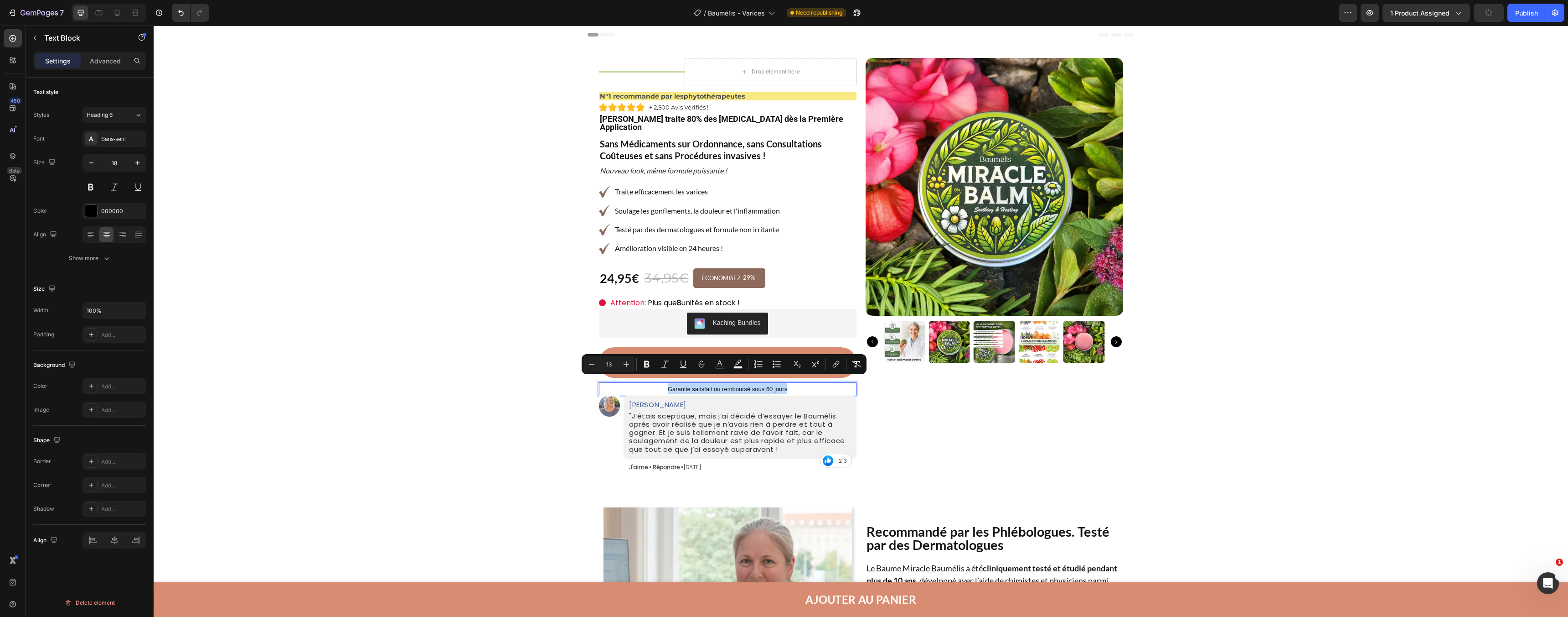
drag, startPoint x: 666, startPoint y: 383, endPoint x: 785, endPoint y: 381, distance: 119.0
click at [621, 366] on button "Plus" at bounding box center [626, 364] width 17 height 17
type input "16"
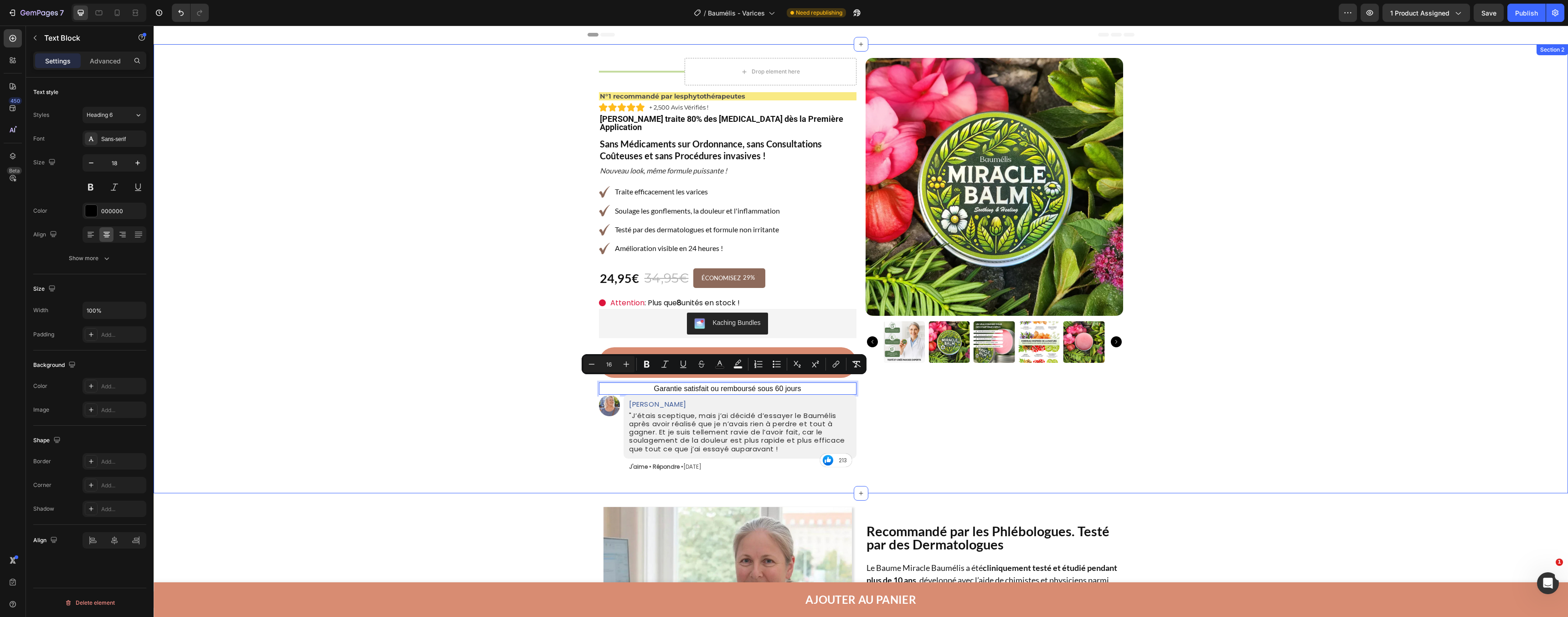
click at [487, 351] on div "Product Images Row Title Line Drop element here Row N°1 recommandé par les phyt…" at bounding box center [860, 267] width 1415 height 426
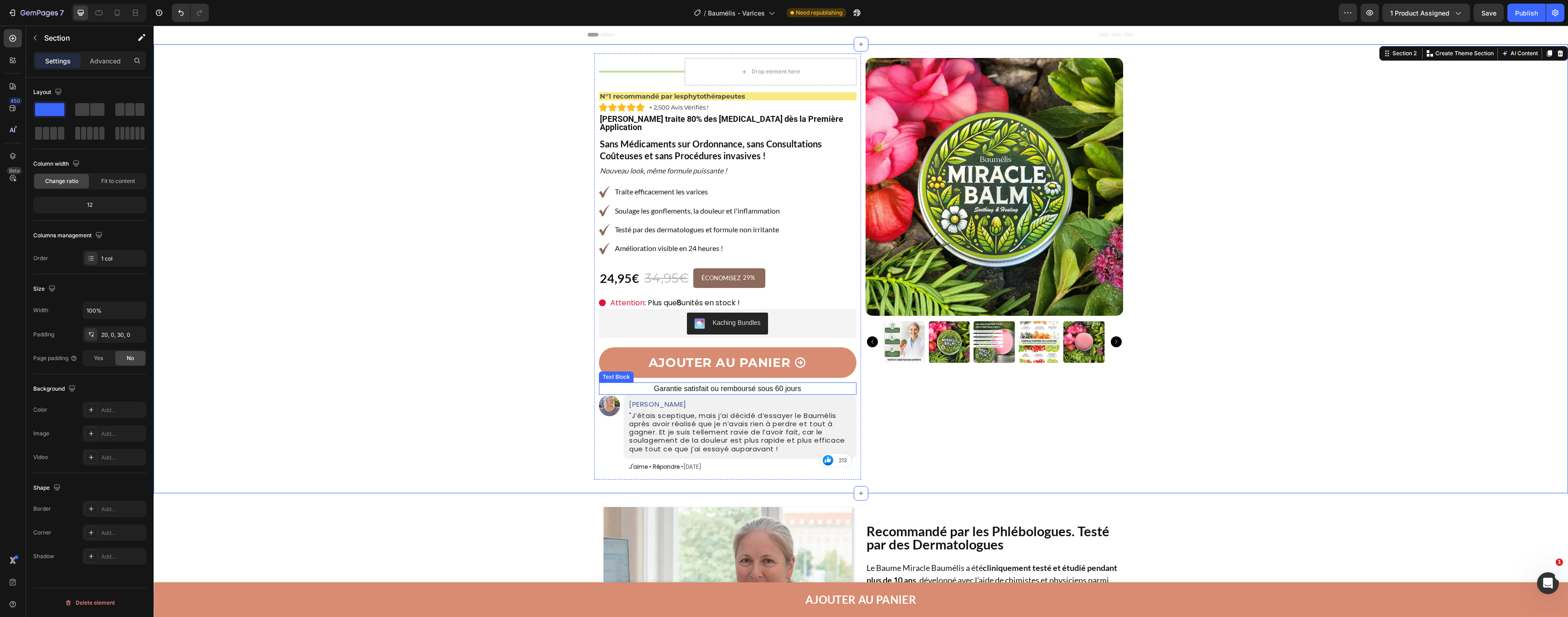
click at [674, 385] on span "Garantie satisfait ou remboursé sous 60 jours" at bounding box center [728, 389] width 147 height 8
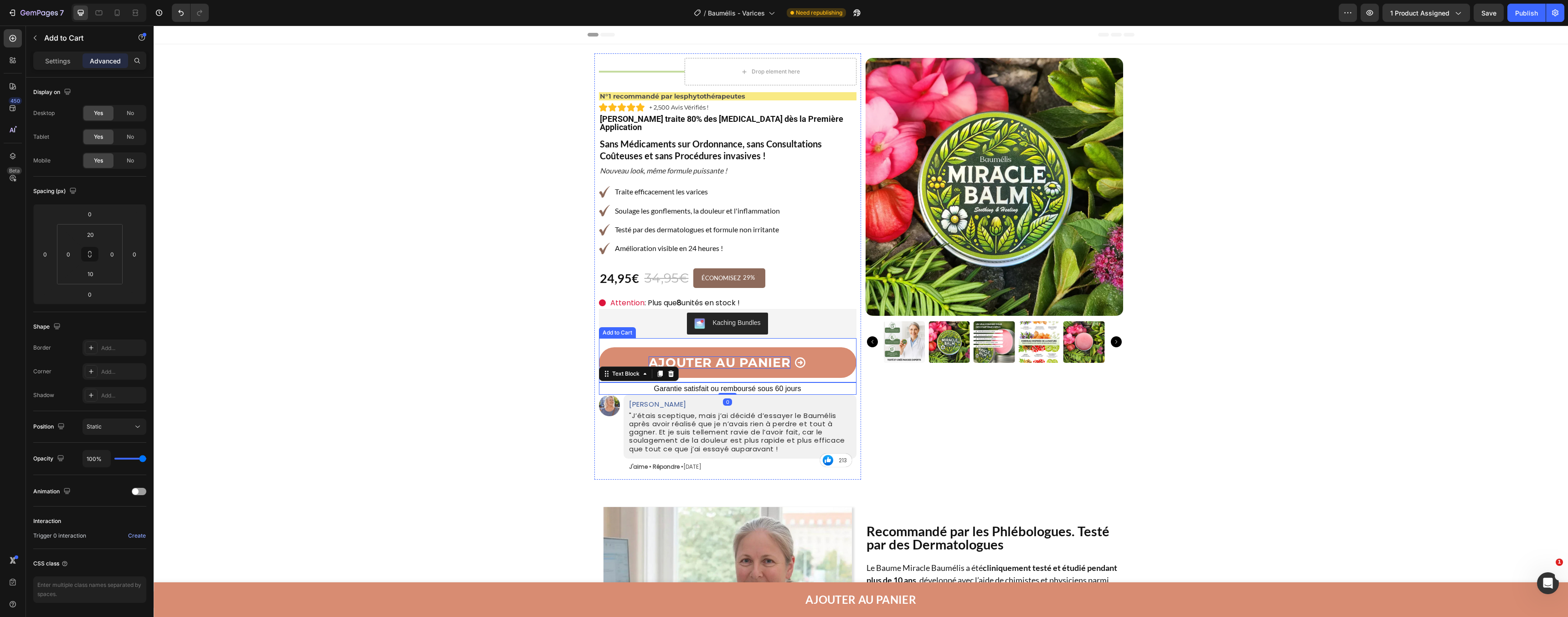
click at [703, 356] on div "AJOUTER AU PANIER" at bounding box center [720, 362] width 142 height 12
click at [704, 368] on button "AJOUTER AU PANIER" at bounding box center [728, 362] width 258 height 31
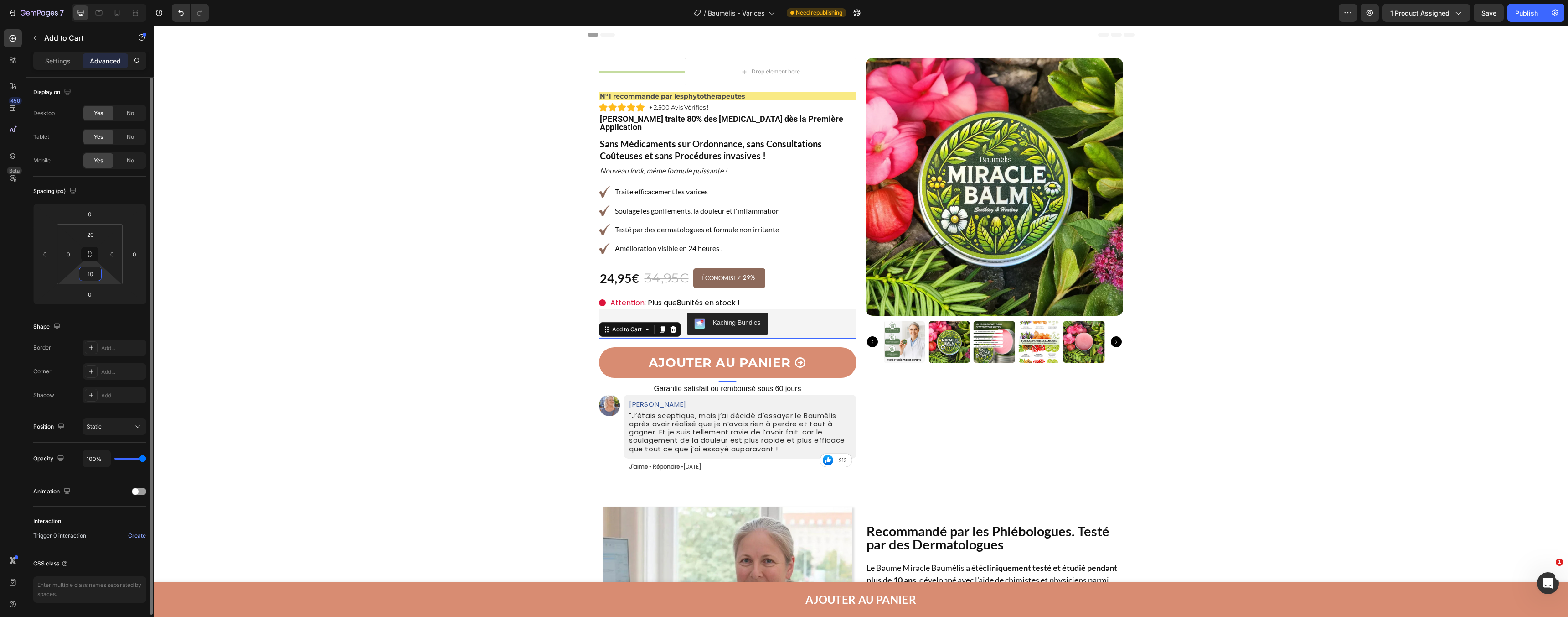
click at [92, 275] on input "10" at bounding box center [90, 273] width 18 height 13
type input "5"
type input "0"
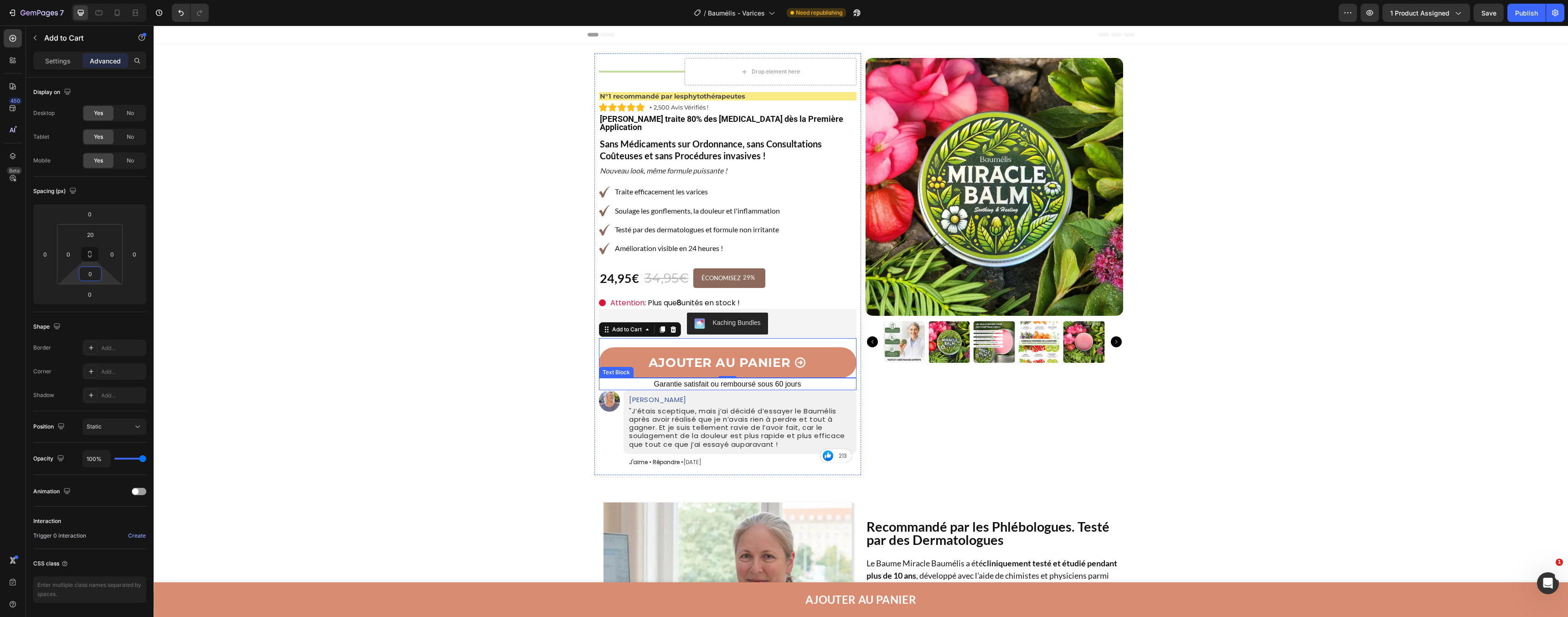
click at [714, 380] on span "Garantie satisfait ou remboursé sous 60 jours" at bounding box center [728, 384] width 147 height 8
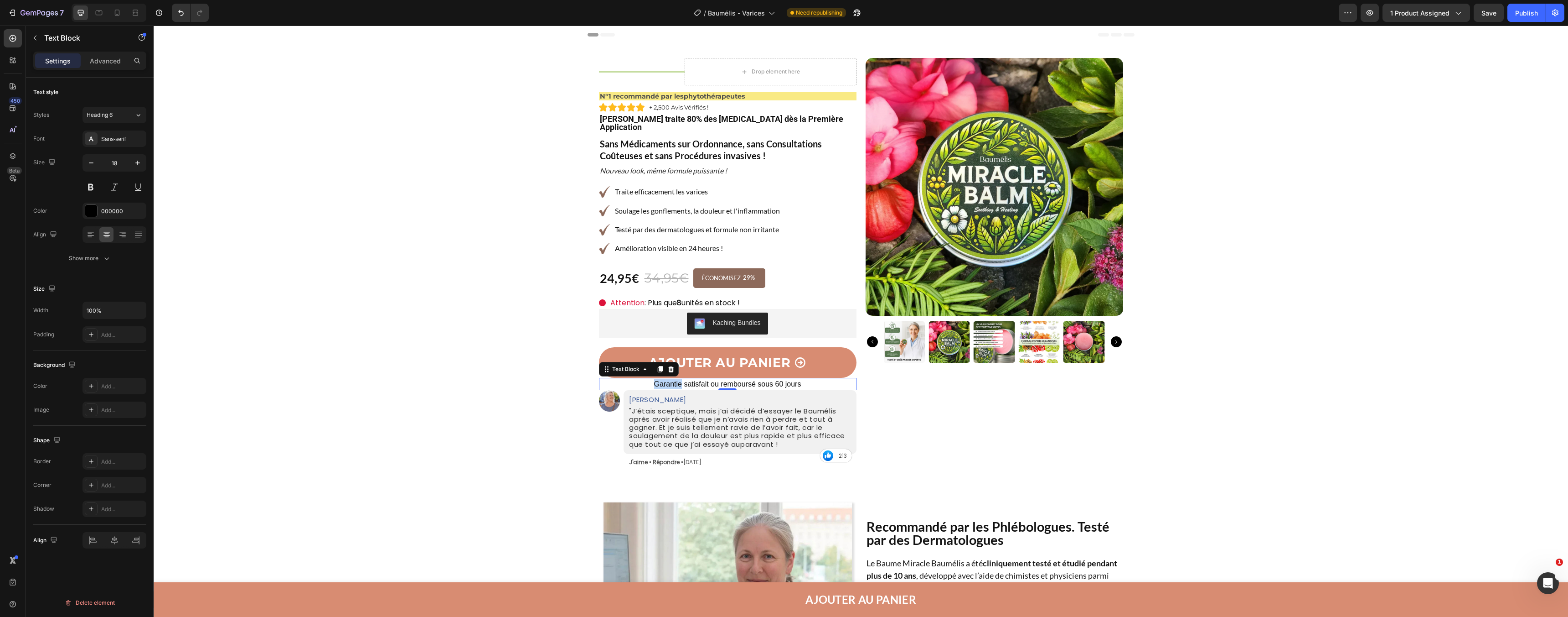
click at [649, 379] on p "Garantie satisfait ou remboursé sous 60 jours" at bounding box center [728, 384] width 256 height 11
click at [648, 379] on p "Garantie satisfait ou remboursé sous 60 jours" at bounding box center [728, 384] width 256 height 11
click at [657, 380] on span "Garantie satisfait ou remboursé sous 60 jours" at bounding box center [730, 384] width 147 height 8
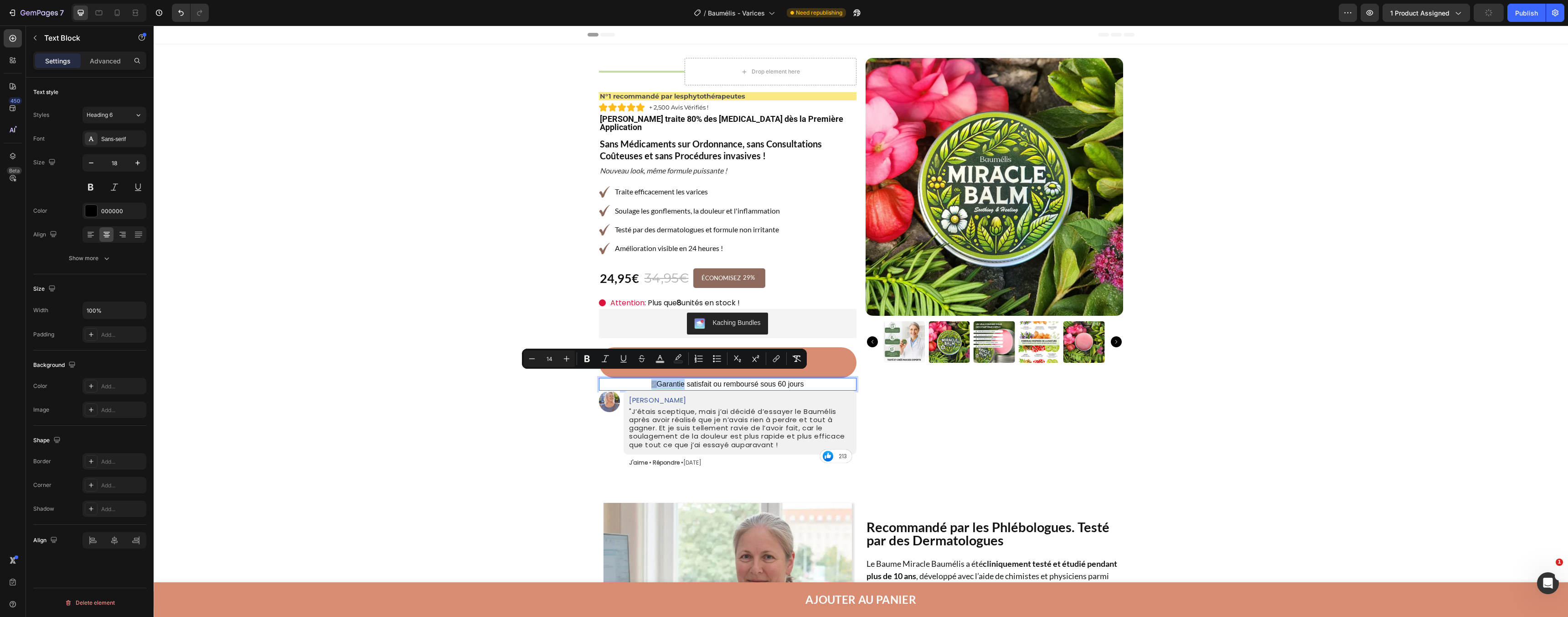
click at [648, 379] on p "✓ Garantie satisfait ou remboursé sous 60 jours" at bounding box center [728, 384] width 256 height 11
click at [652, 381] on span "✓" at bounding box center [654, 384] width 5 height 7
click at [657, 380] on span "Garantie satisfait ou remboursé sous 60 jours" at bounding box center [730, 384] width 147 height 8
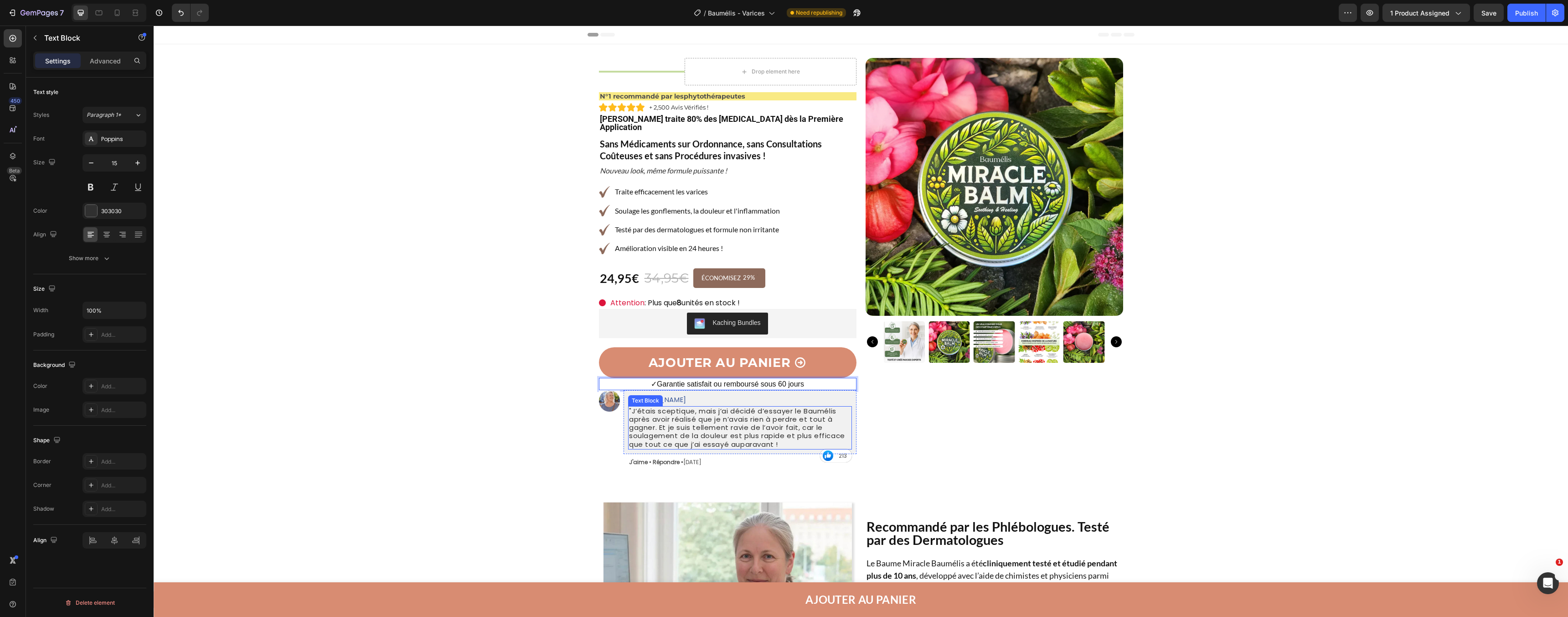
click at [741, 407] on p ""J’étais sceptique, mais j’ai décidé d’essayer le Baumélis après avoir réalisé …" at bounding box center [740, 427] width 222 height 42
click at [667, 380] on span "✓Garantie satisfait ou remboursé sous 60 jours" at bounding box center [727, 384] width 153 height 8
click at [654, 380] on span "✓Garantie satisfait ou remboursé sous 60 jours" at bounding box center [727, 384] width 153 height 8
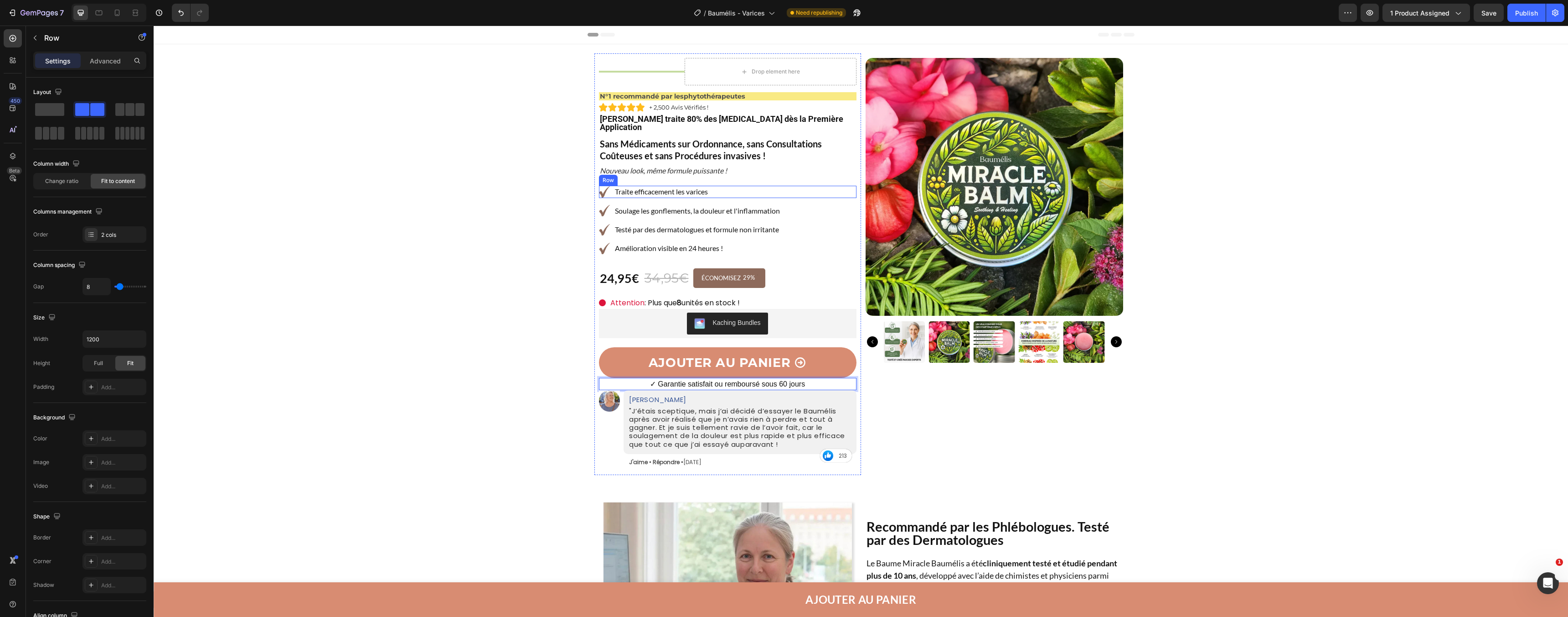
click at [762, 186] on div "Image Traite efficacement les [MEDICAL_DATA] Text Block Row" at bounding box center [728, 192] width 258 height 12
click at [713, 380] on span "✓ Garantie satisfait ou remboursé sous 60 jours" at bounding box center [728, 384] width 155 height 8
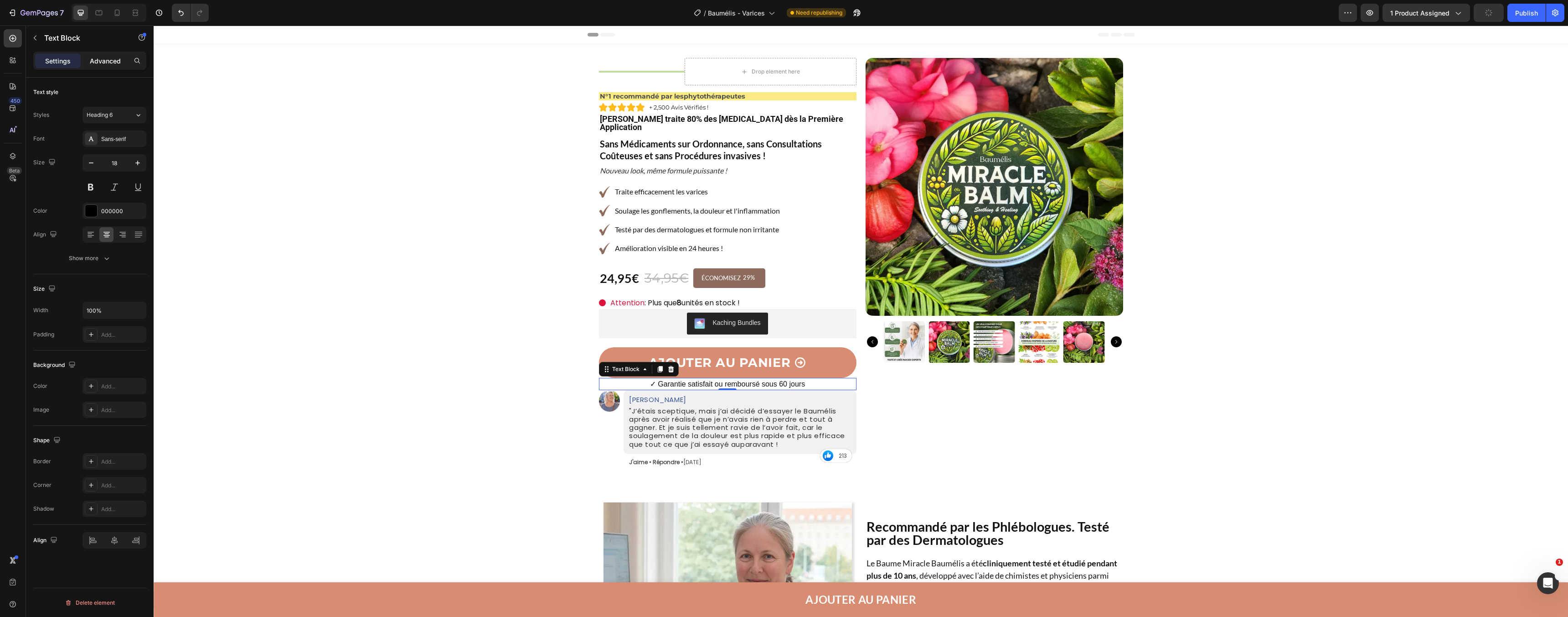
click at [121, 63] on div "Advanced" at bounding box center [105, 61] width 46 height 15
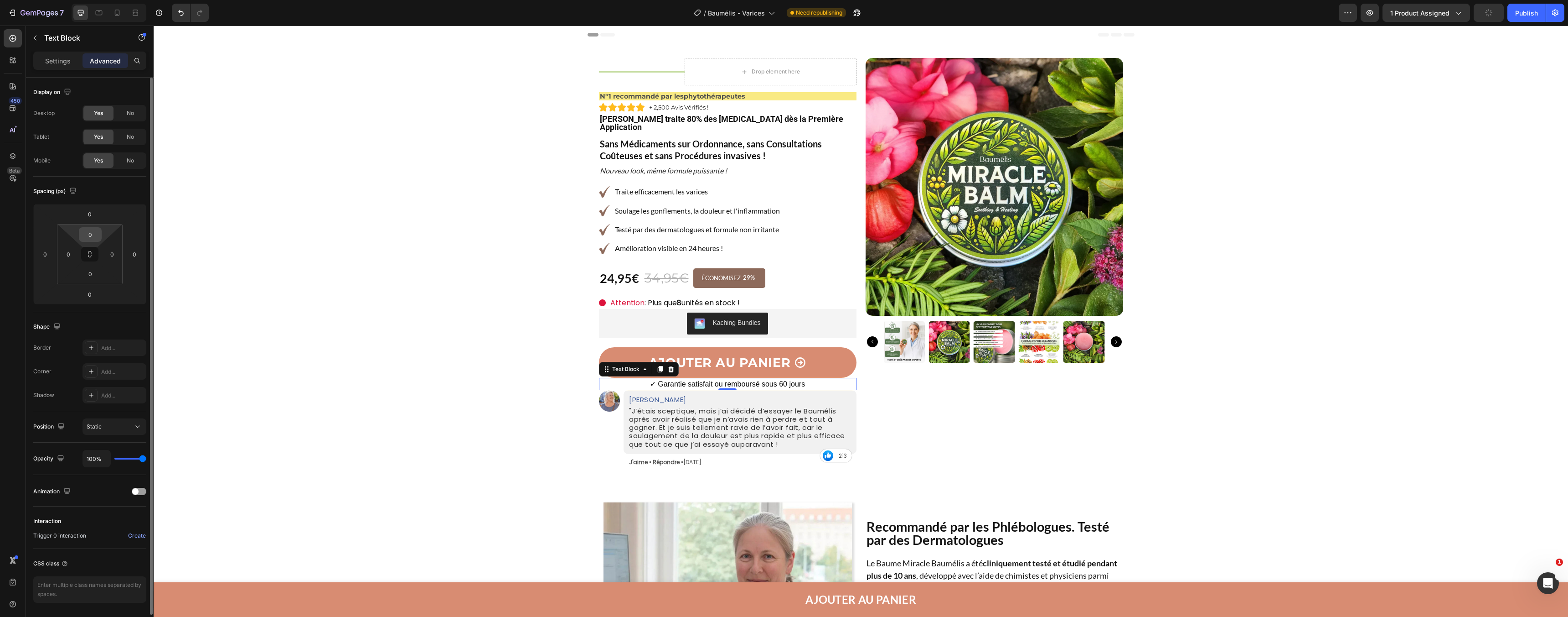
click at [96, 234] on input "0" at bounding box center [90, 234] width 18 height 13
type input "5"
click at [88, 277] on input "0" at bounding box center [90, 273] width 18 height 13
type input "5"
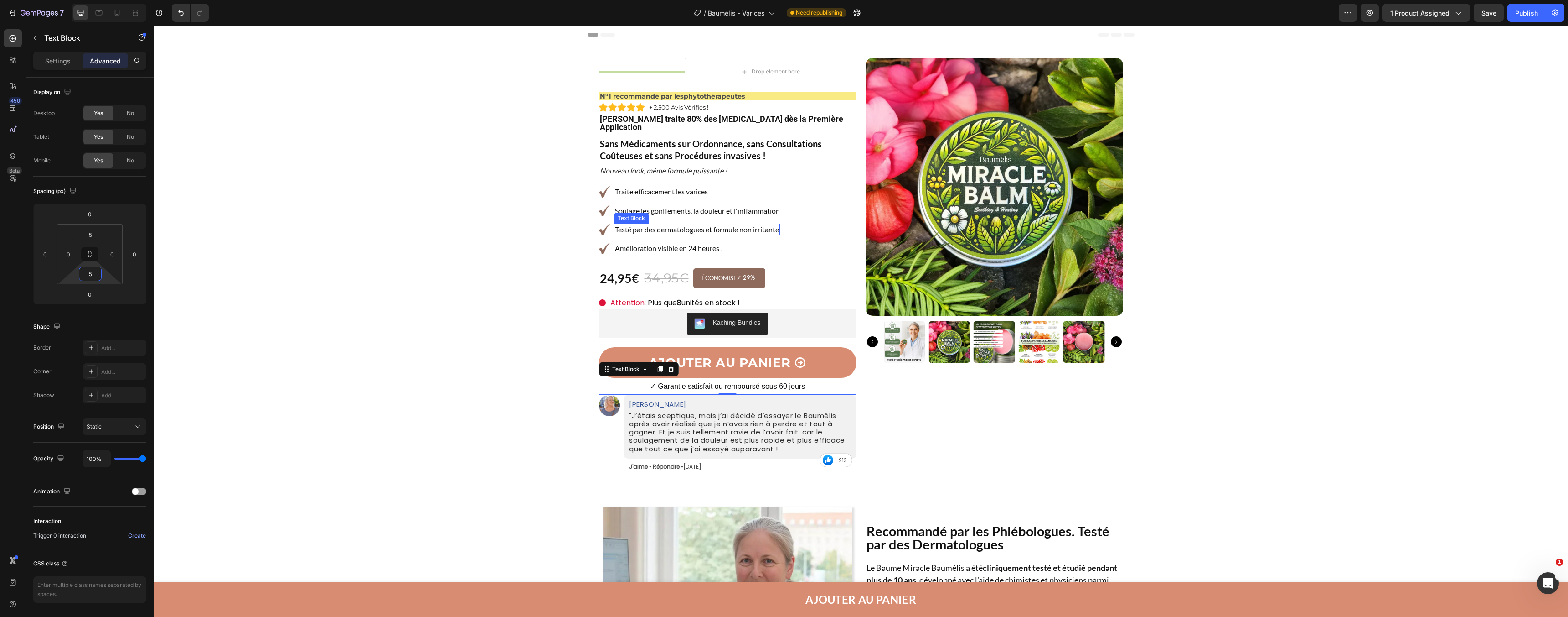
click at [678, 192] on div "Title Line Drop element here Row N°1 recommandé par les phytothérapeutes Text B…" at bounding box center [728, 266] width 258 height 417
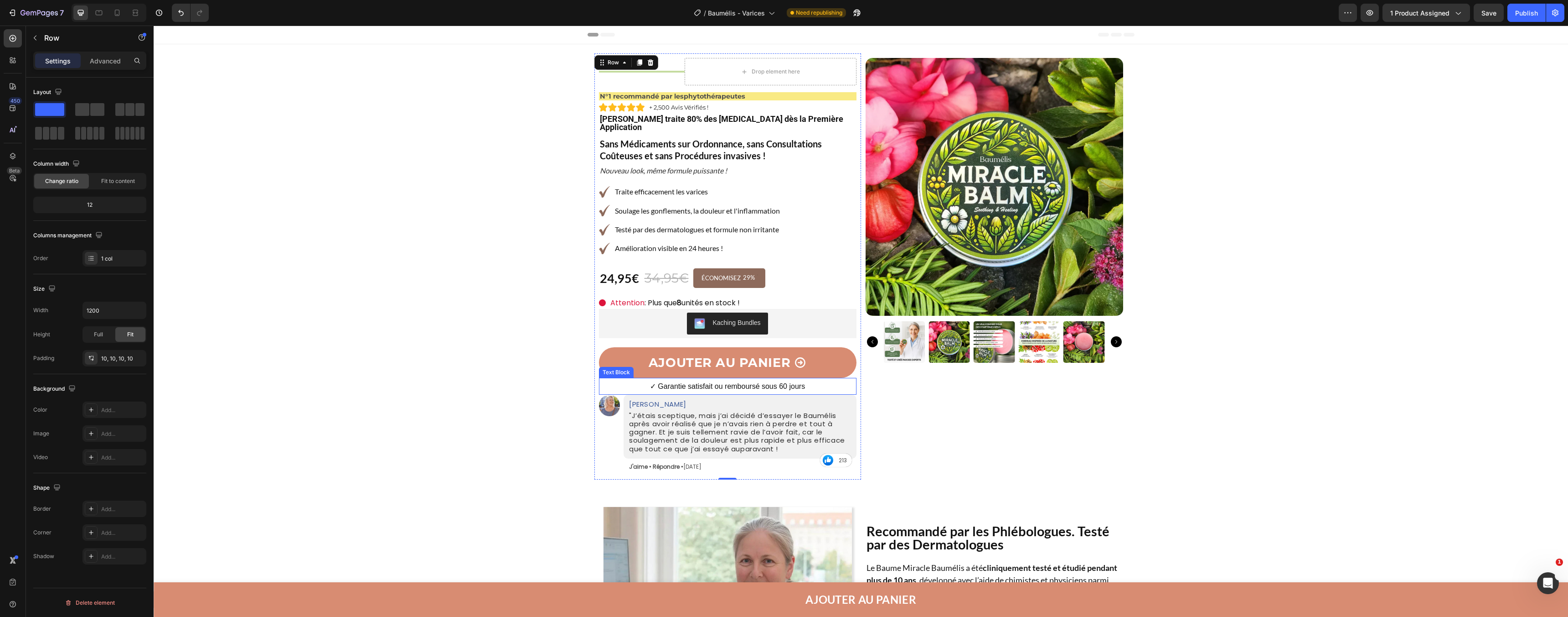
click at [683, 383] on span "✓ Garantie satisfait ou remboursé sous 60 jours" at bounding box center [728, 387] width 155 height 8
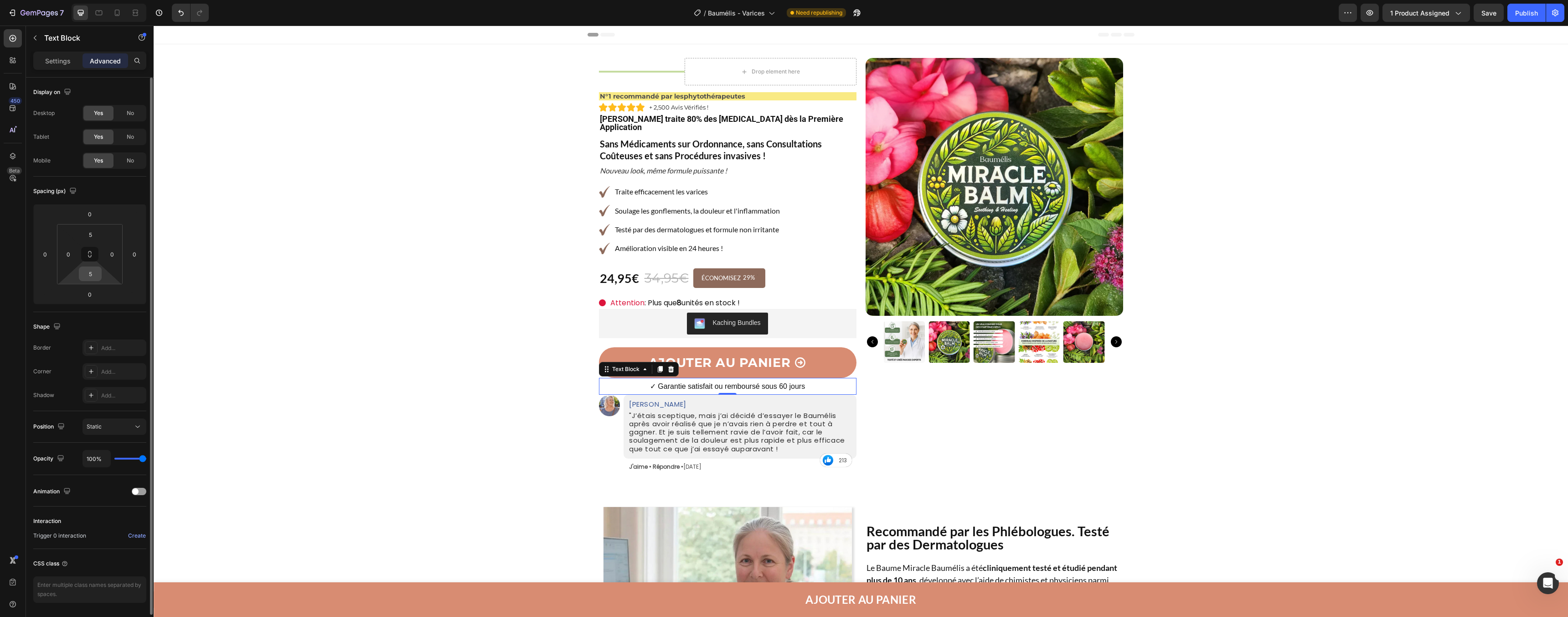
click at [86, 279] on input "5" at bounding box center [90, 273] width 18 height 13
type input "20"
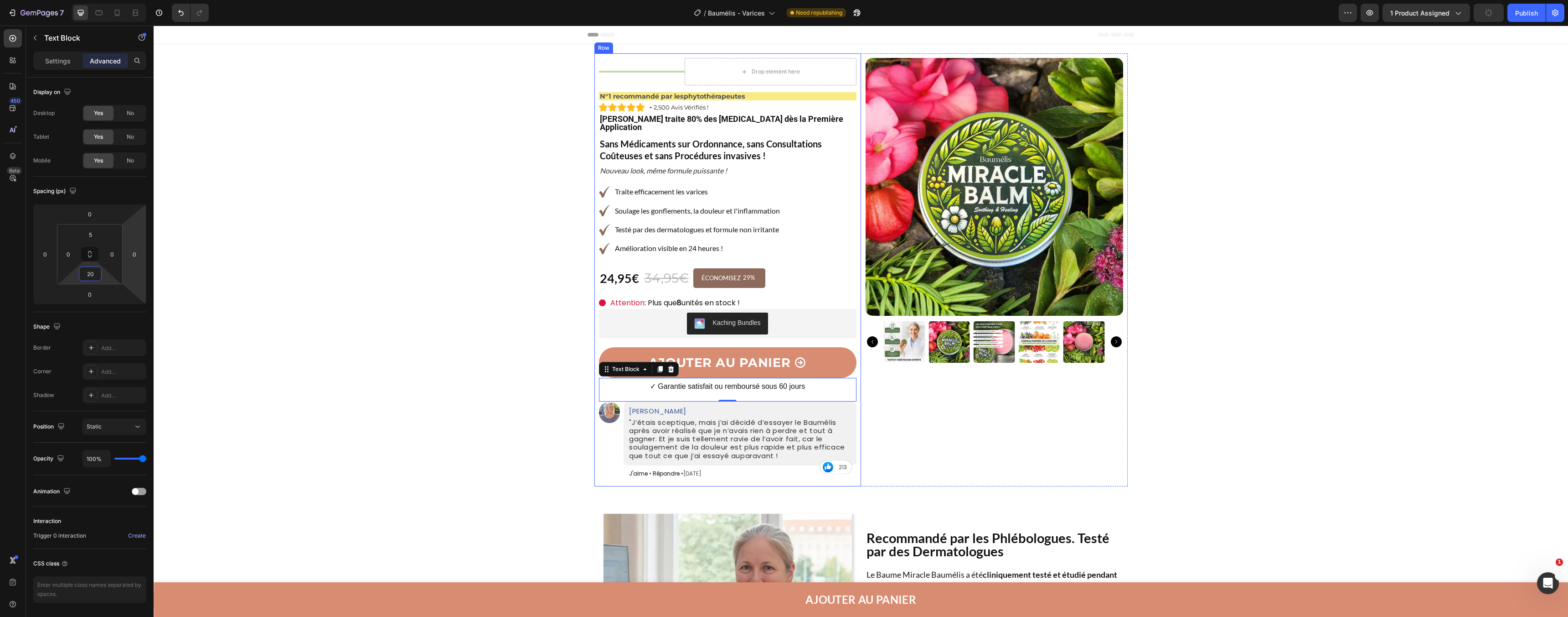
click at [738, 186] on div "Image Traite efficacement les [MEDICAL_DATA] Text Block Row" at bounding box center [728, 192] width 258 height 12
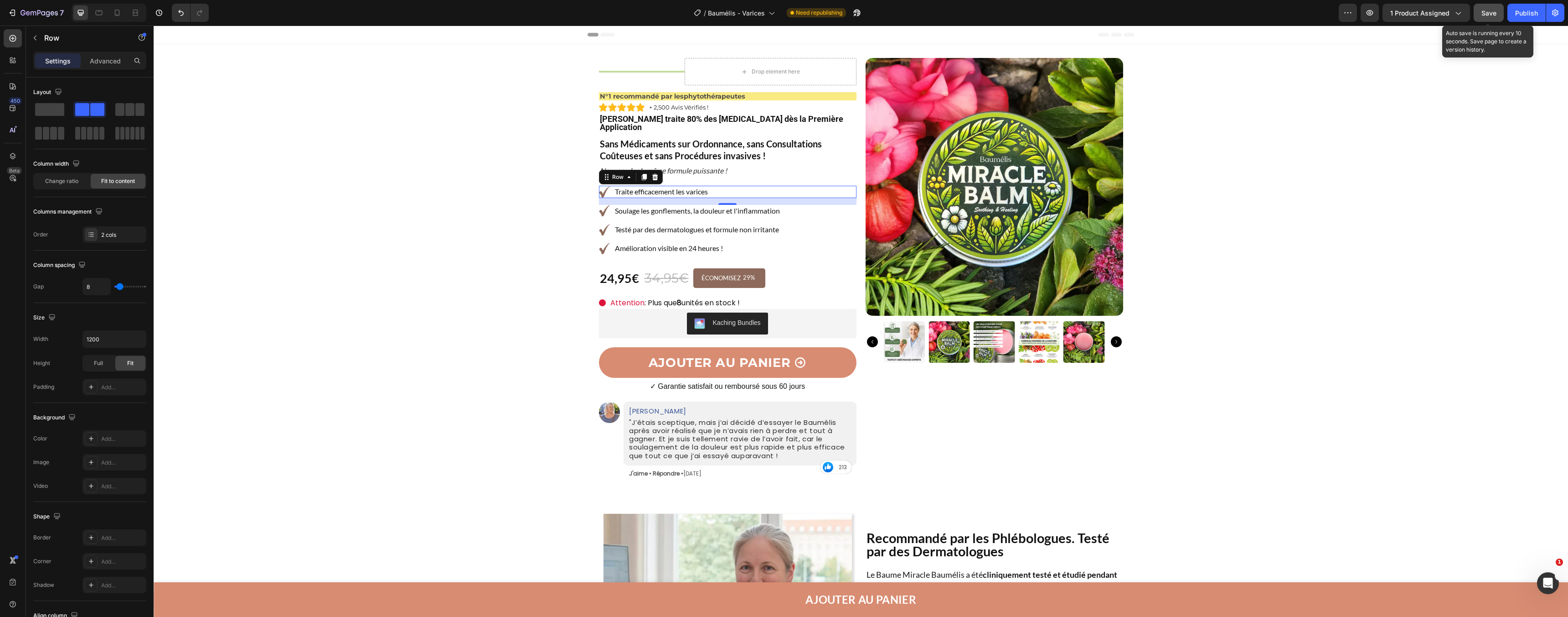
click at [1502, 15] on button "Save" at bounding box center [1489, 12] width 30 height 18
click at [1520, 17] on div "Publish" at bounding box center [1526, 13] width 23 height 9
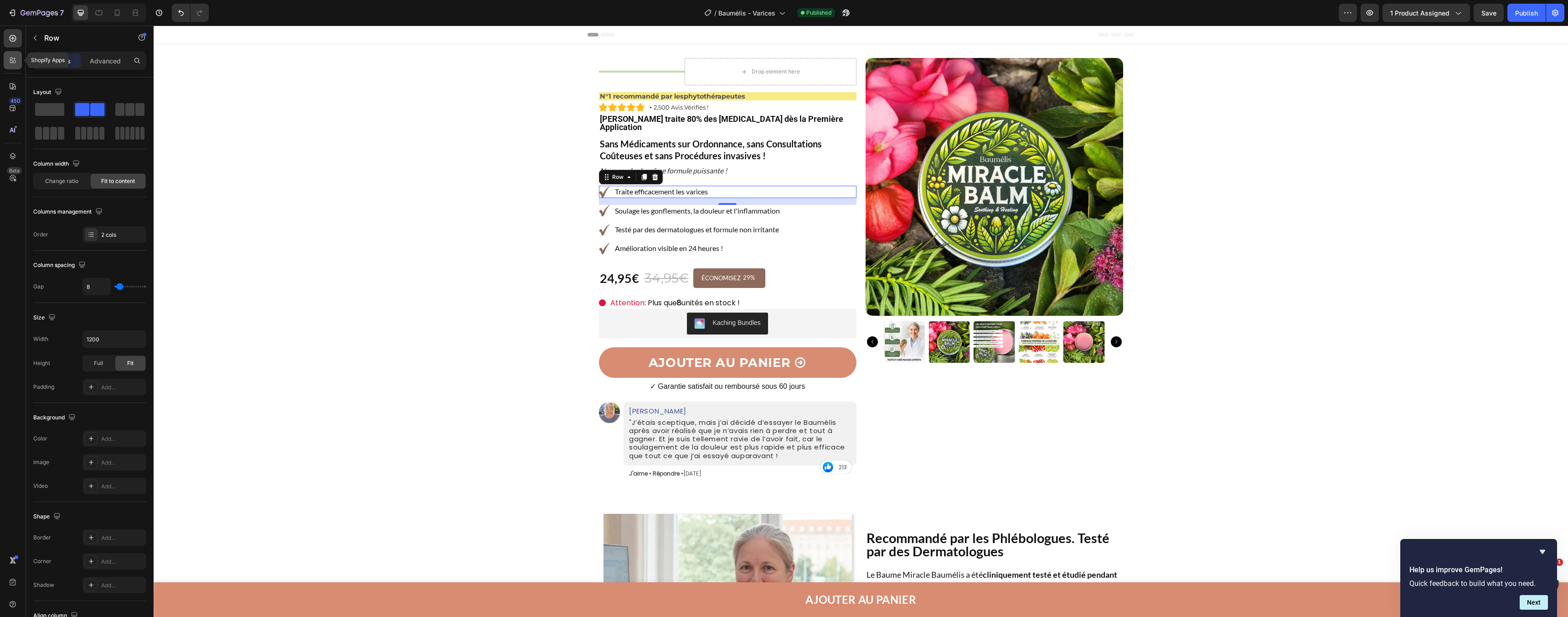
click at [17, 64] on icon at bounding box center [13, 60] width 9 height 9
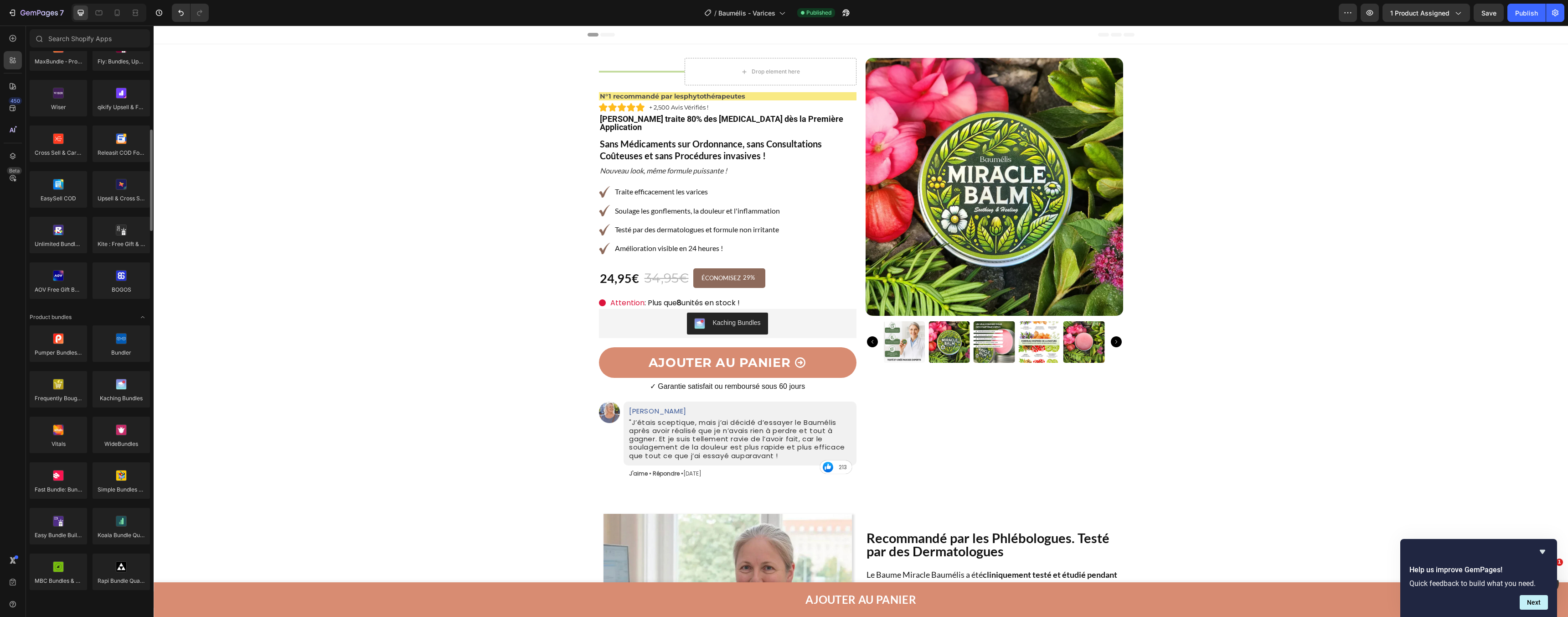
scroll to position [632, 0]
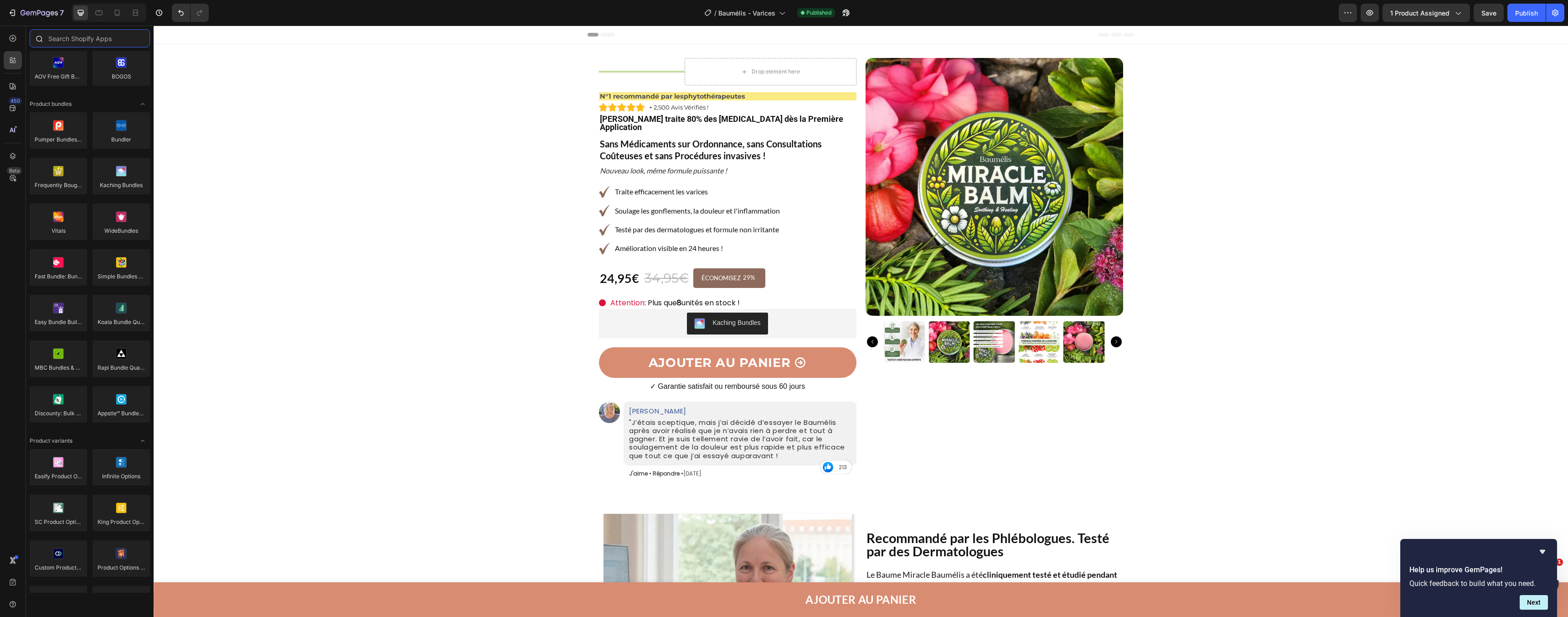
click at [92, 36] on input "text" at bounding box center [90, 38] width 121 height 18
